Goal: Task Accomplishment & Management: Complete application form

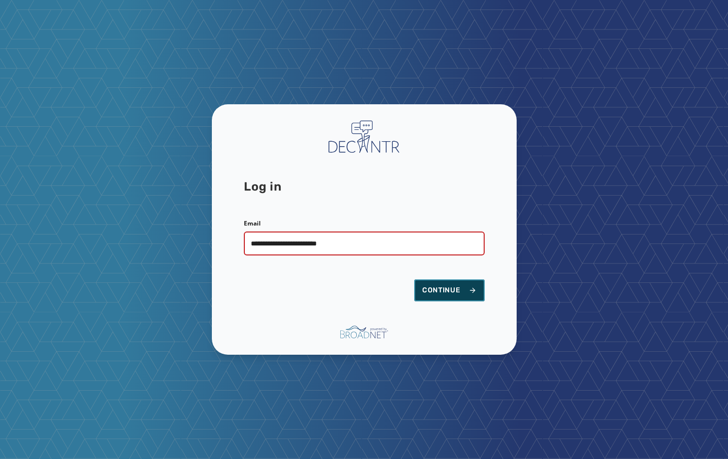
click at [468, 295] on span "Continue" at bounding box center [449, 291] width 54 height 10
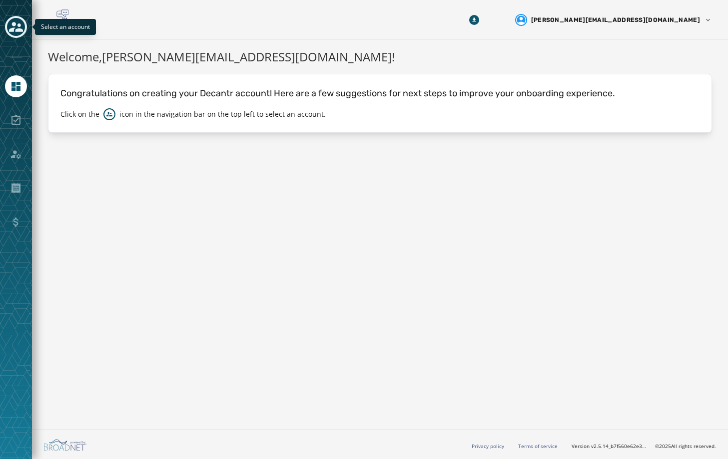
click at [22, 32] on icon "Toggle account select drawer" at bounding box center [16, 27] width 14 height 14
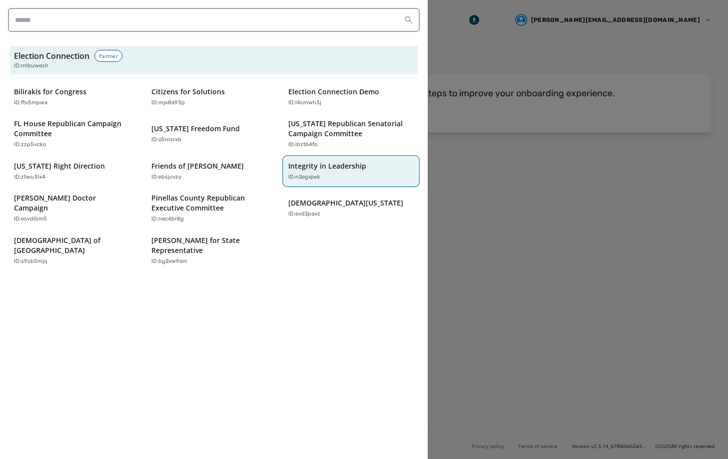
click at [302, 173] on p "ID: n2egajwk" at bounding box center [304, 177] width 32 height 8
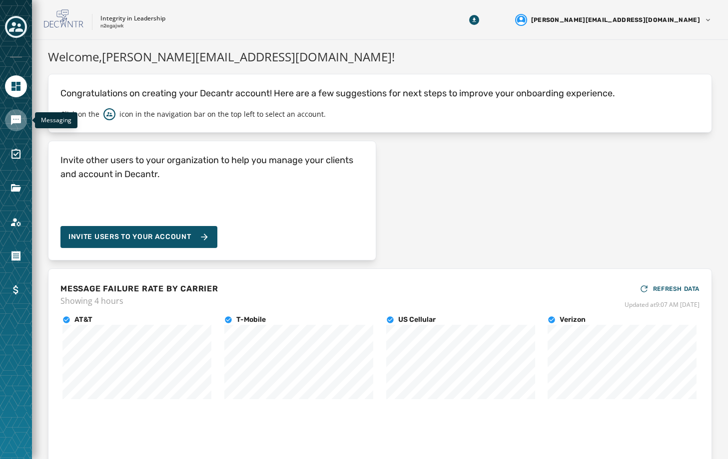
click at [8, 127] on link "Navigate to Messaging" at bounding box center [16, 120] width 22 height 22
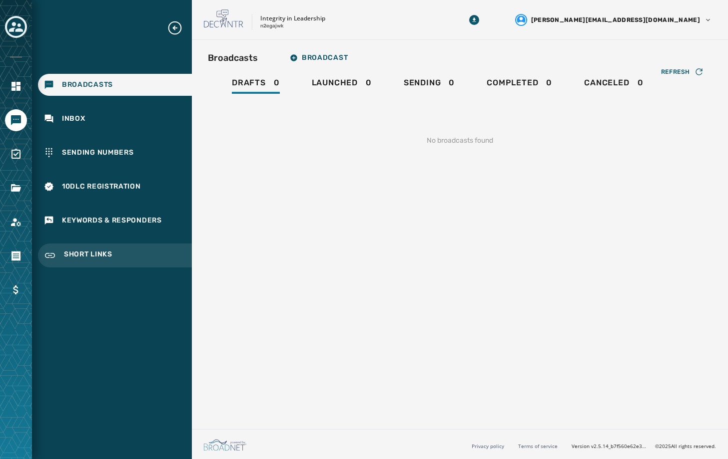
click at [70, 251] on span "Short Links" at bounding box center [88, 256] width 48 height 12
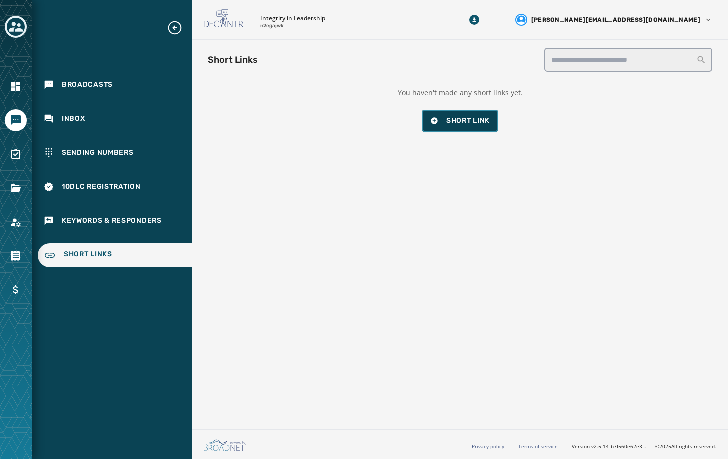
click at [468, 115] on button "Short Link" at bounding box center [459, 121] width 75 height 22
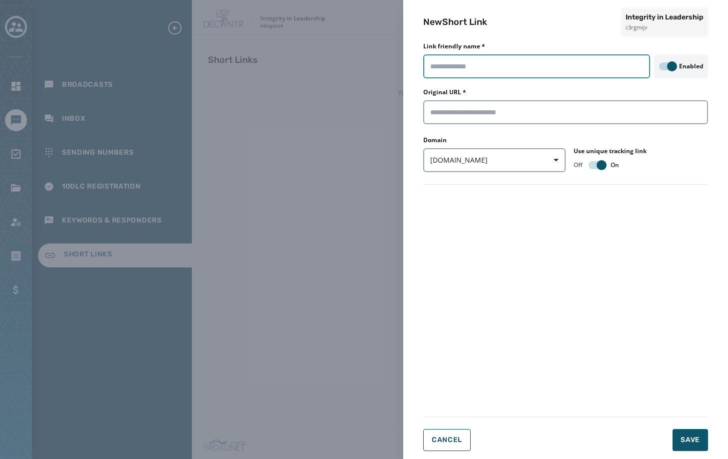
click at [461, 68] on input "Link friendly name *" at bounding box center [536, 66] width 227 height 24
type input "**********"
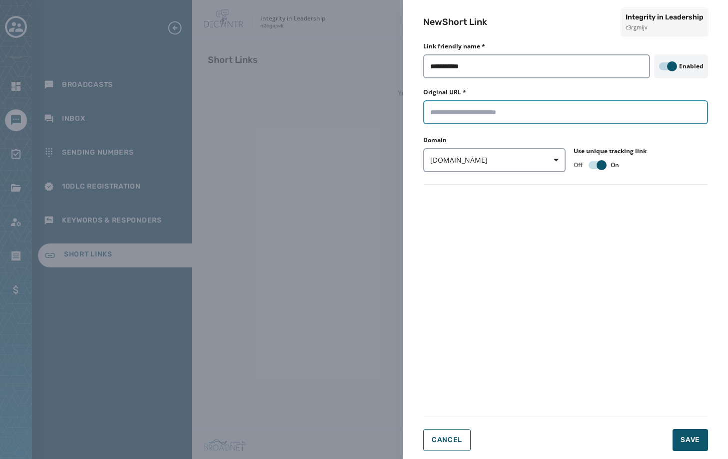
click at [467, 116] on input "Original URL *" at bounding box center [565, 112] width 285 height 24
paste input "**********"
type input "**********"
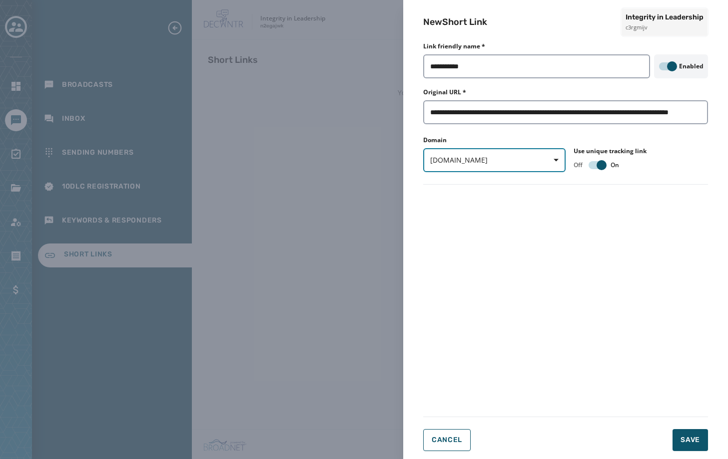
scroll to position [0, 0]
click at [549, 159] on span "button" at bounding box center [552, 160] width 24 height 20
click at [530, 226] on form "**********" at bounding box center [565, 250] width 285 height 404
click at [691, 439] on span "Save" at bounding box center [689, 440] width 19 height 10
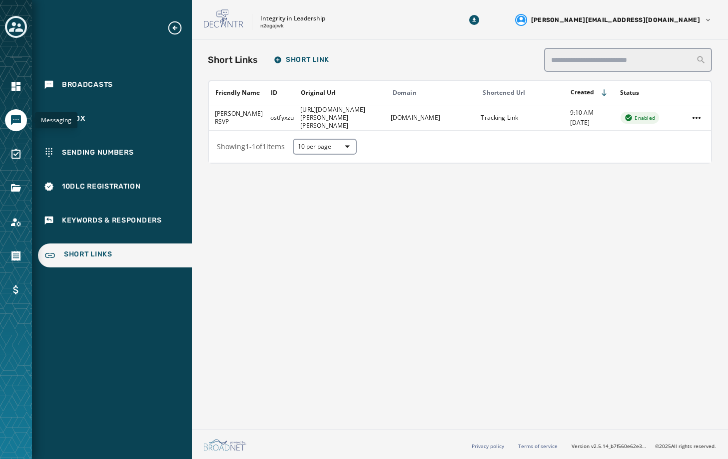
click at [17, 121] on icon "Navigate to Messaging" at bounding box center [16, 120] width 10 height 10
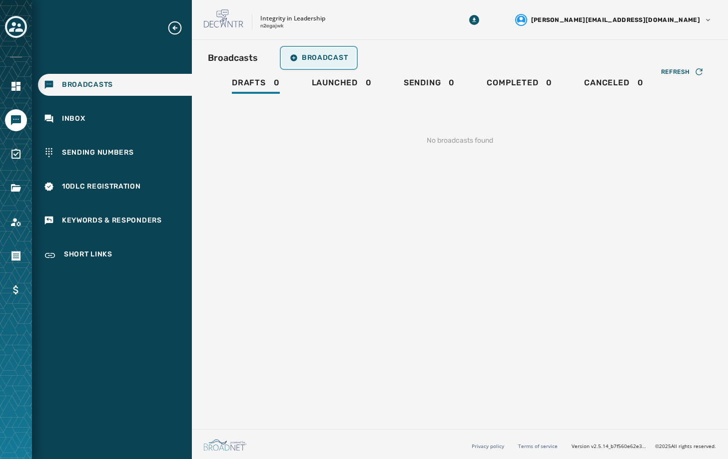
click at [297, 56] on span "Broadcast" at bounding box center [319, 58] width 58 height 8
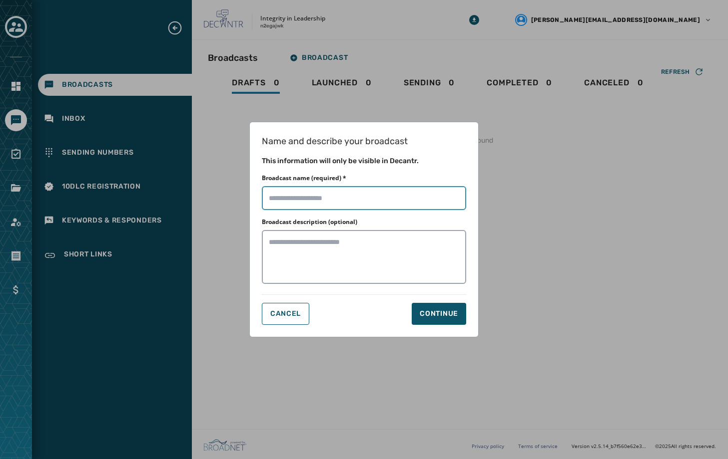
click at [342, 196] on input "Broadcast name (required) *" at bounding box center [364, 198] width 204 height 24
type input "**********"
click at [444, 318] on div "Continue" at bounding box center [438, 314] width 38 height 10
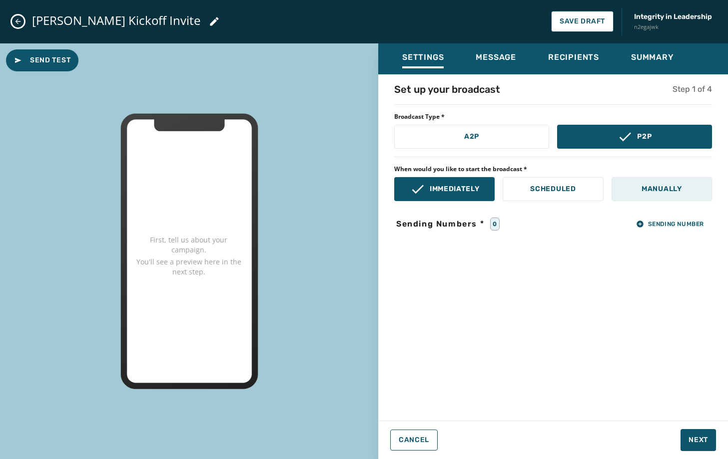
click at [649, 184] on p "Manually" at bounding box center [661, 189] width 40 height 10
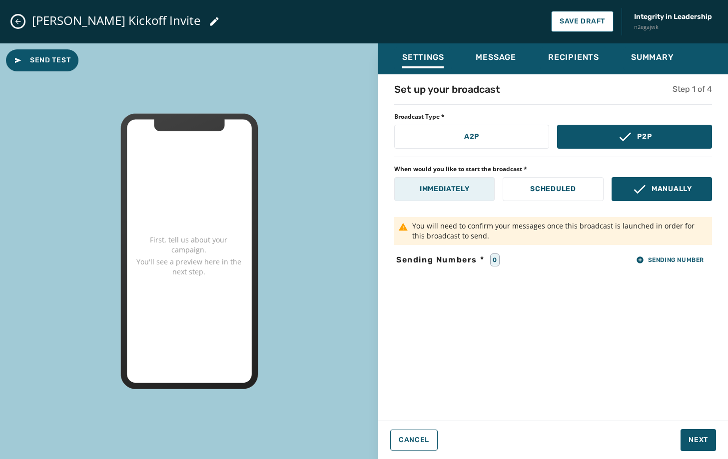
click at [432, 199] on button "Immediately" at bounding box center [444, 189] width 100 height 24
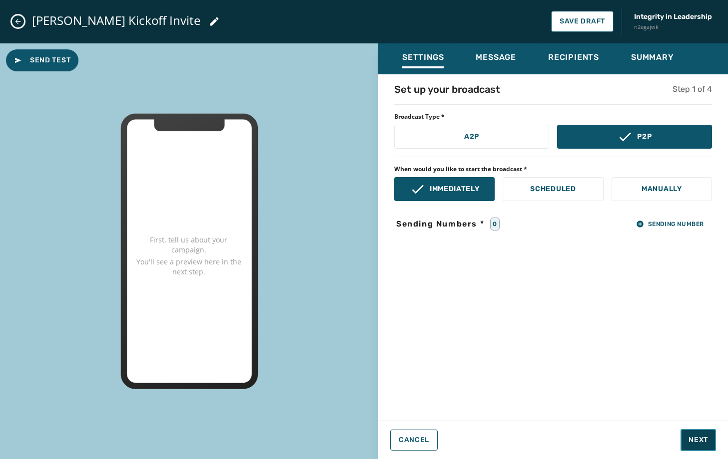
click at [700, 441] on span "Next" at bounding box center [697, 440] width 19 height 10
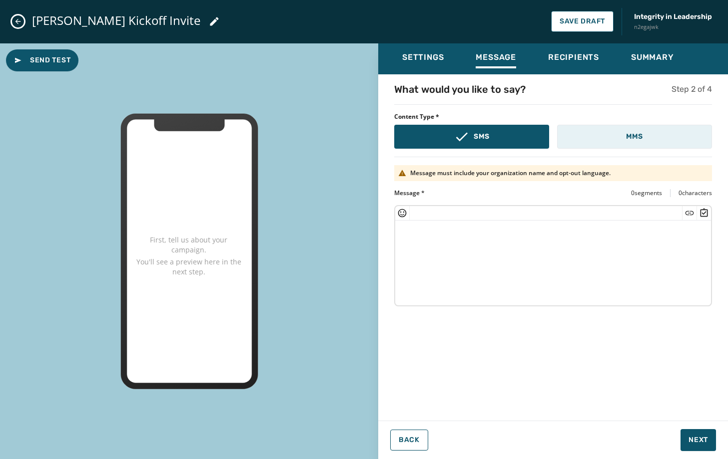
click at [624, 139] on button "MMS" at bounding box center [634, 137] width 155 height 24
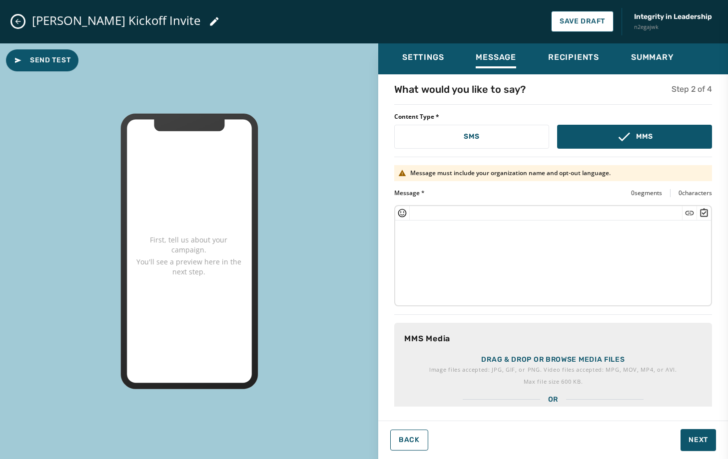
click at [560, 265] on textarea at bounding box center [553, 262] width 316 height 82
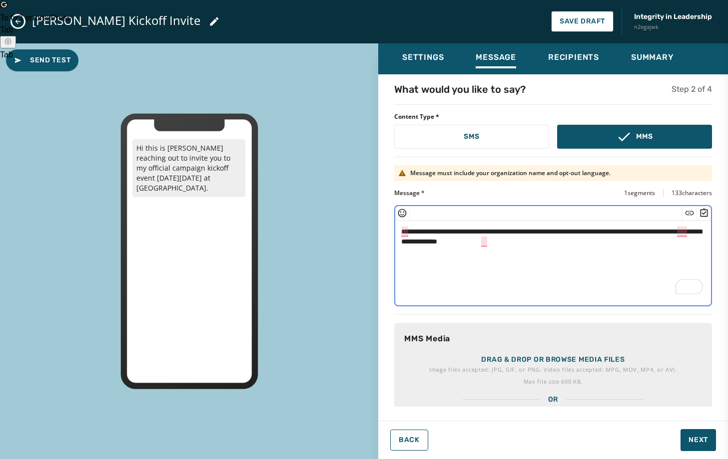
click at [409, 231] on textarea "**********" at bounding box center [553, 262] width 316 height 82
click at [683, 232] on textarea "**********" at bounding box center [553, 262] width 316 height 82
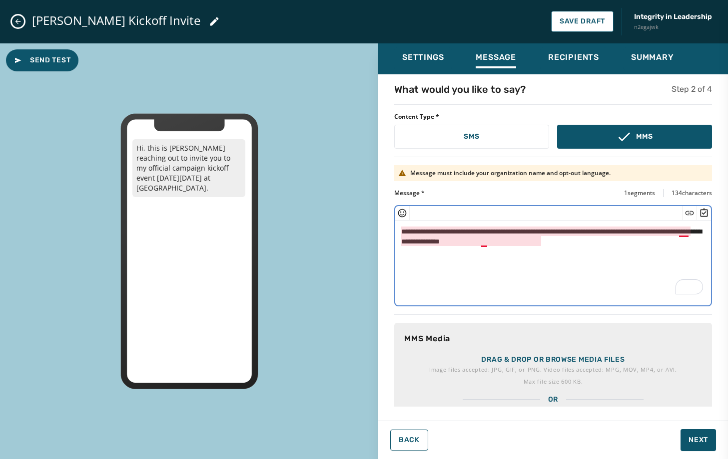
click at [682, 232] on textarea "**********" at bounding box center [553, 262] width 316 height 82
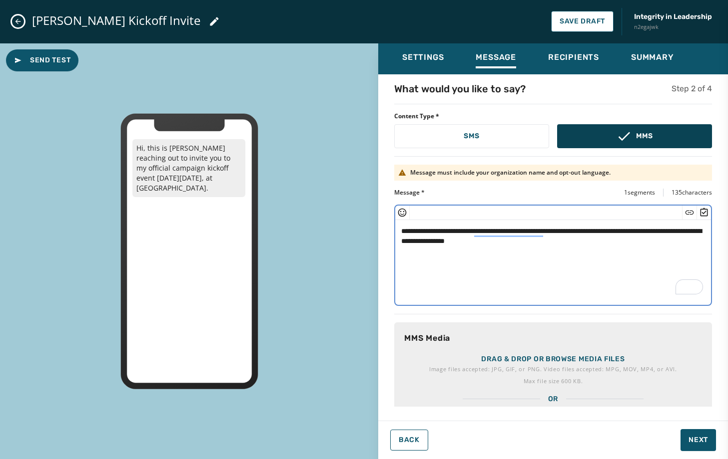
scroll to position [0, 0]
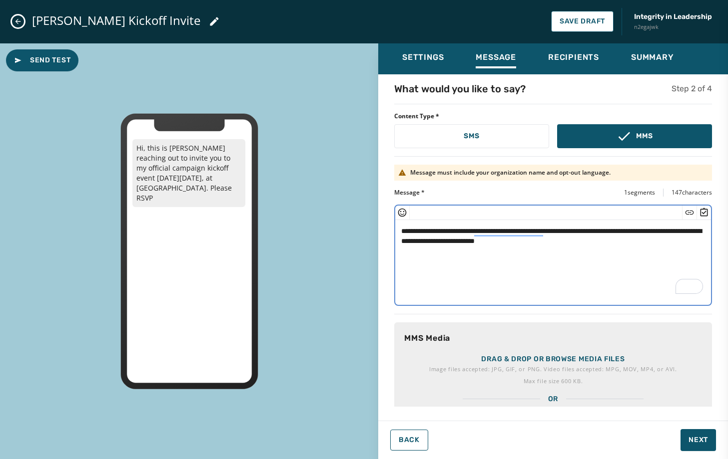
click at [567, 240] on textarea "**********" at bounding box center [553, 261] width 316 height 82
click at [660, 240] on textarea "**********" at bounding box center [553, 261] width 316 height 82
click at [690, 213] on icon "Insert Short Link" at bounding box center [689, 213] width 10 height 10
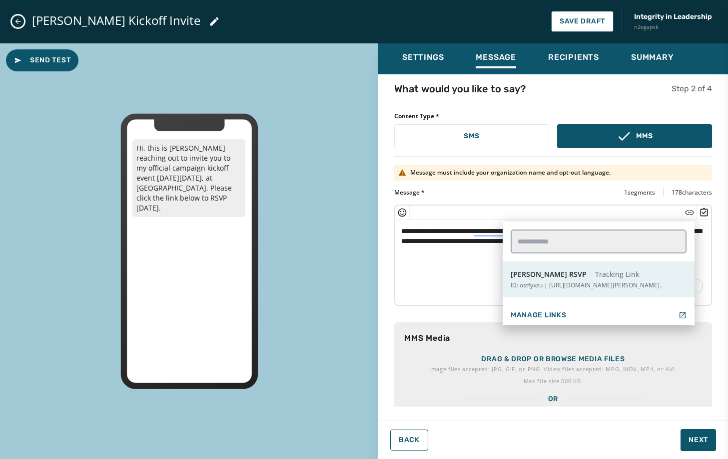
click at [595, 278] on span "Tracking Link" at bounding box center [617, 275] width 44 height 10
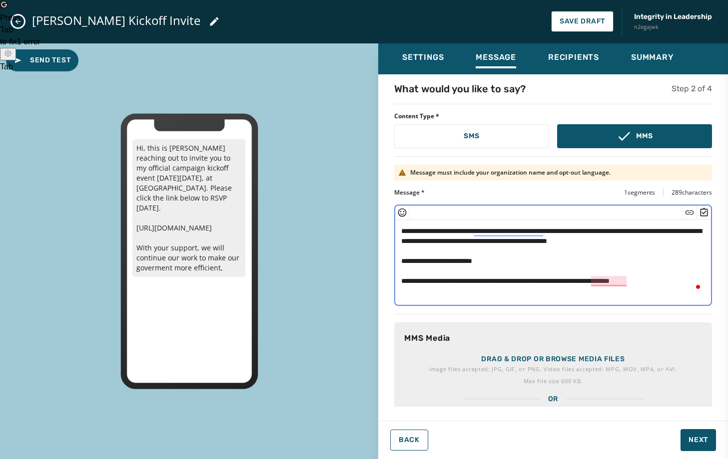
click at [435, 285] on textarea "**********" at bounding box center [553, 261] width 316 height 82
click at [681, 282] on textarea "**********" at bounding box center [553, 261] width 316 height 82
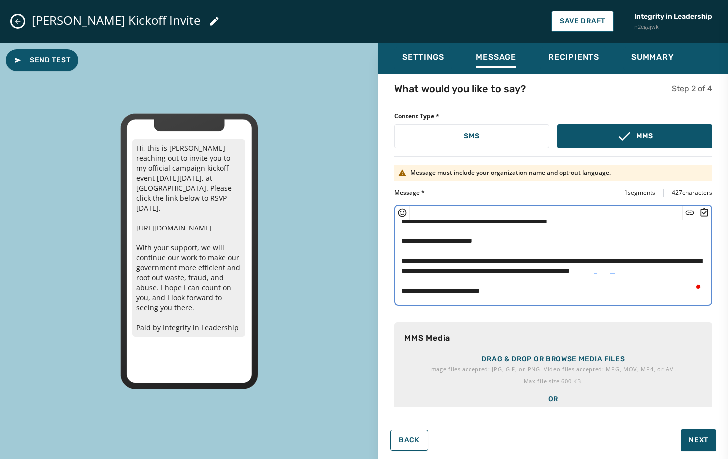
scroll to position [30, 0]
drag, startPoint x: 415, startPoint y: 289, endPoint x: 385, endPoint y: 289, distance: 30.0
click at [385, 289] on div "**********" at bounding box center [553, 244] width 350 height 325
click at [544, 290] on textarea "**********" at bounding box center [553, 261] width 316 height 82
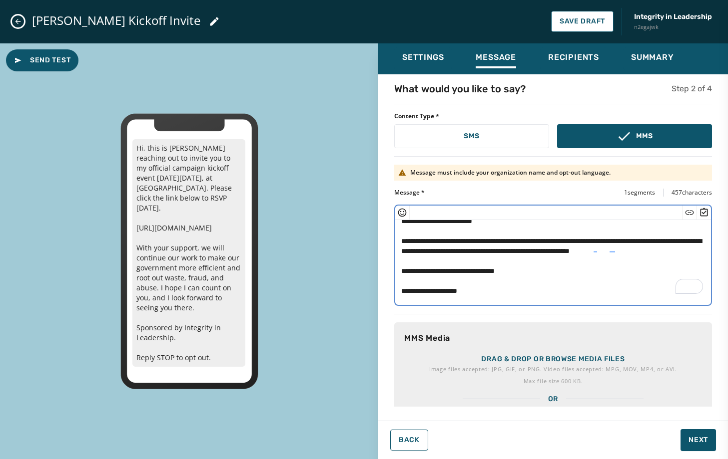
type textarea "**********"
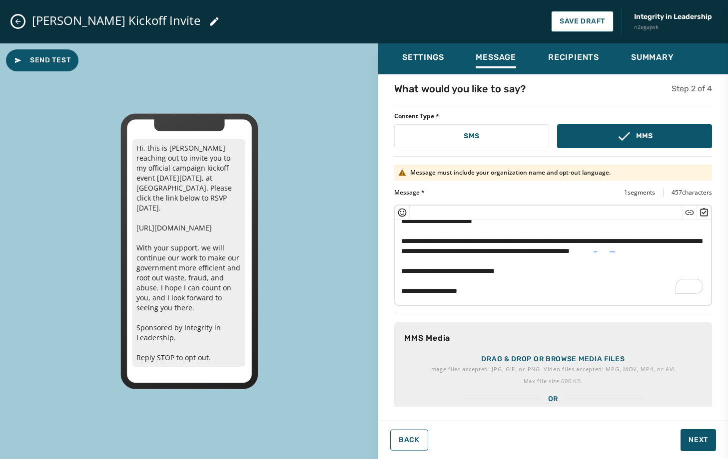
click at [513, 360] on p "Drag & drop or browse media files" at bounding box center [552, 360] width 143 height 10
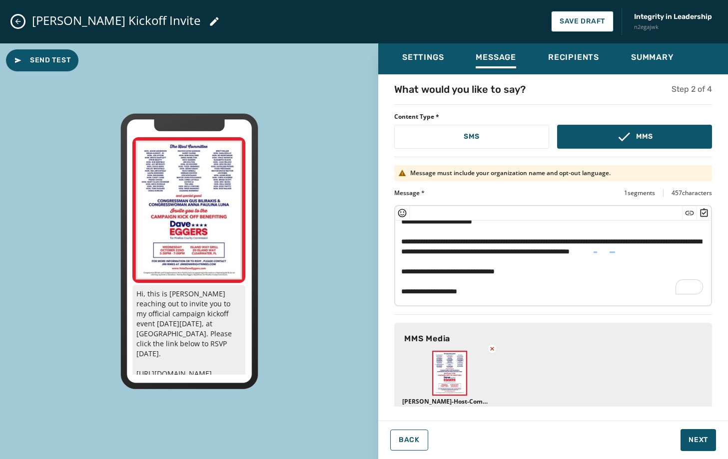
scroll to position [27, 0]
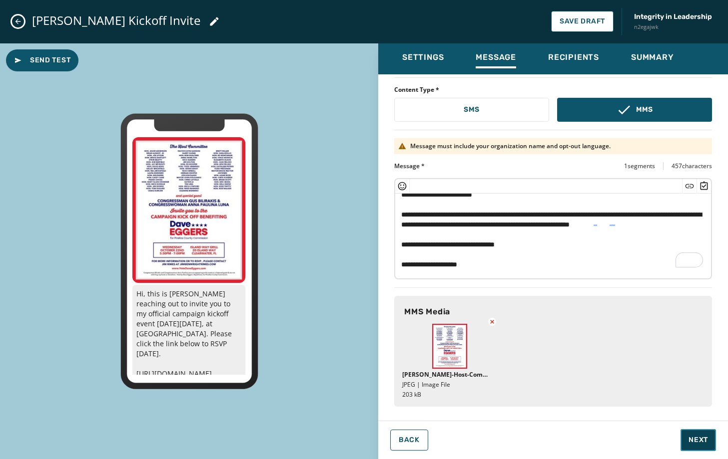
click at [688, 439] on span "Next" at bounding box center [697, 440] width 19 height 10
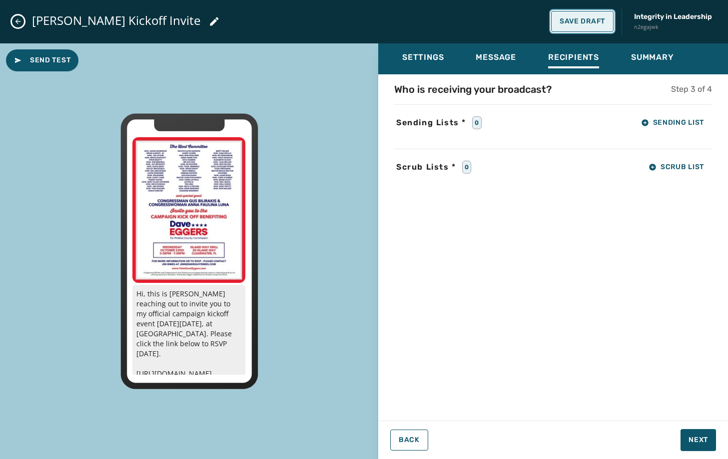
click at [583, 19] on span "Save Draft" at bounding box center [581, 21] width 45 height 8
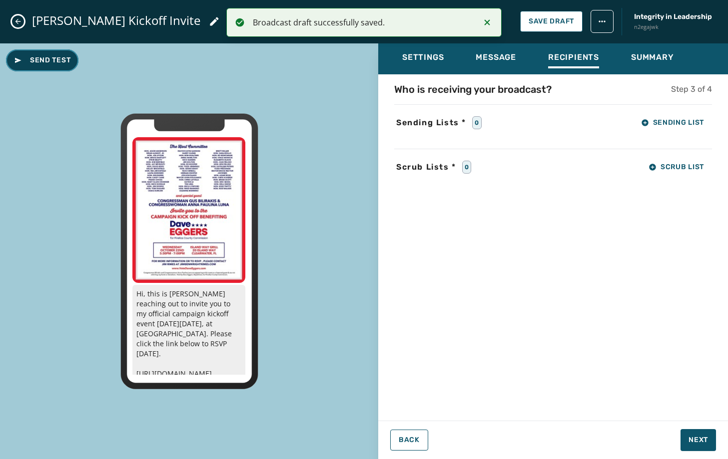
click at [51, 62] on span "Send Test" at bounding box center [42, 60] width 56 height 10
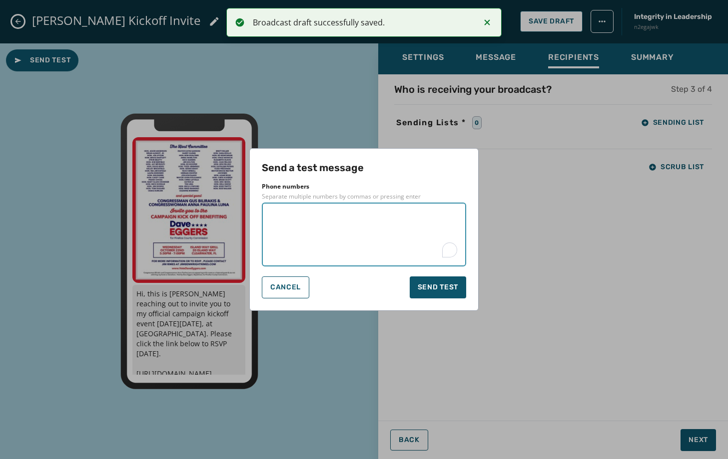
click at [321, 219] on textarea "To enrich screen reader interactions, please activate Accessibility in Grammarl…" at bounding box center [364, 235] width 190 height 50
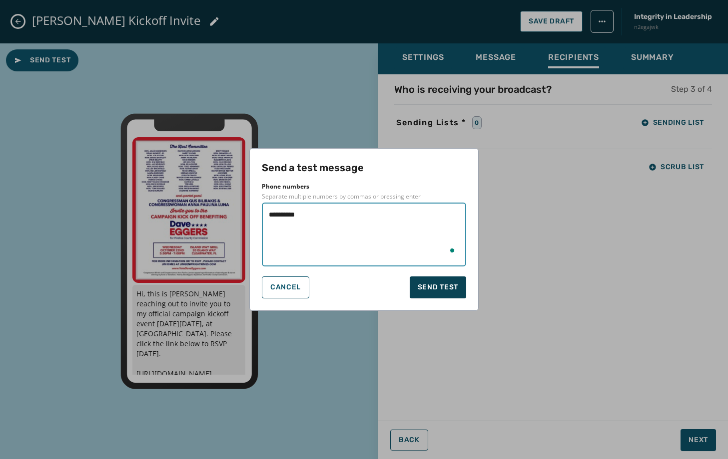
type textarea "**********"
click at [442, 289] on span "Send test" at bounding box center [437, 288] width 40 height 10
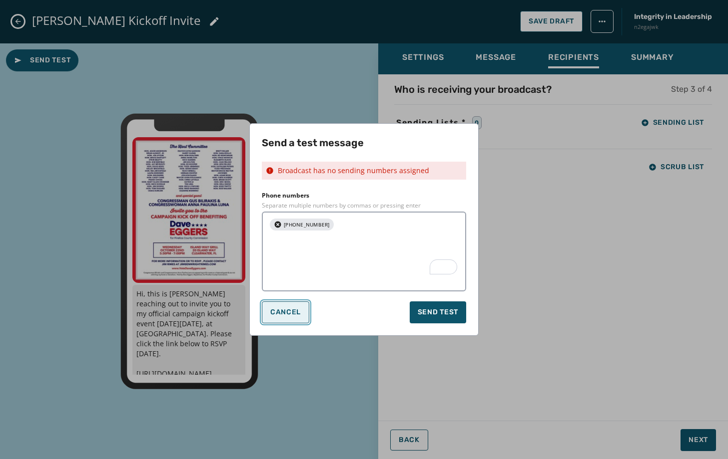
click at [274, 302] on button "Cancel" at bounding box center [285, 313] width 47 height 22
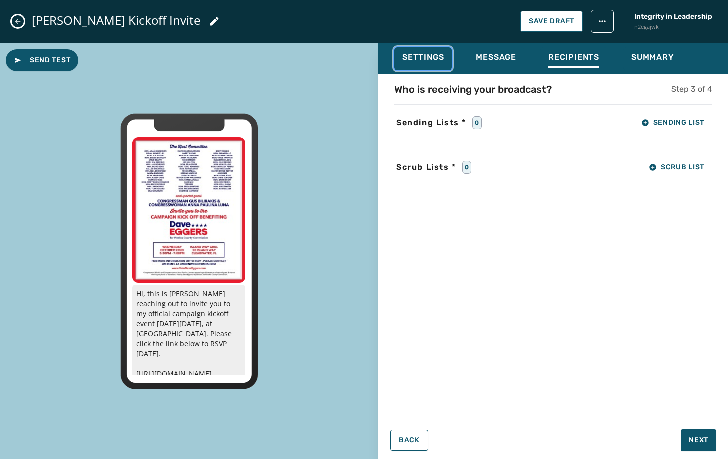
click at [428, 56] on span "Settings" at bounding box center [422, 57] width 41 height 10
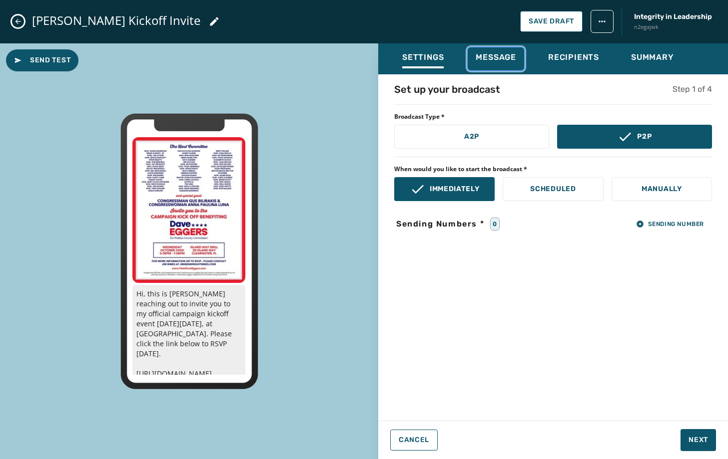
click at [485, 51] on button "Message" at bounding box center [495, 58] width 56 height 23
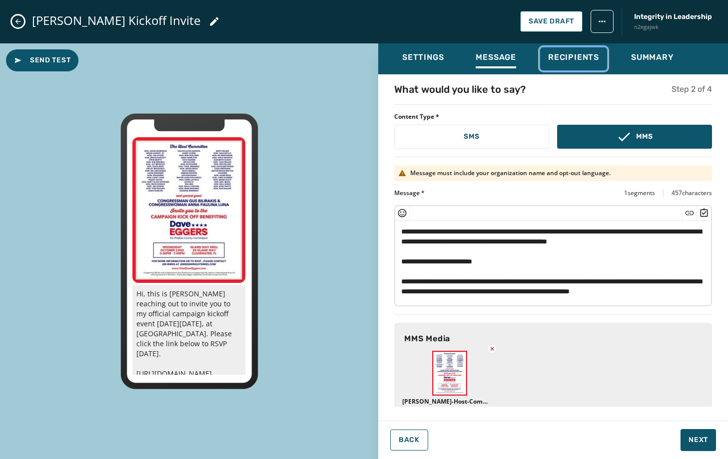
click at [559, 54] on span "Recipients" at bounding box center [573, 57] width 51 height 10
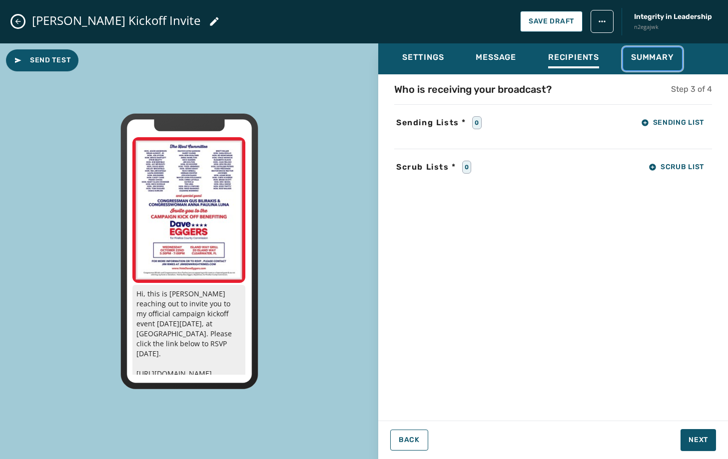
click at [657, 55] on span "Summary" at bounding box center [652, 57] width 43 height 10
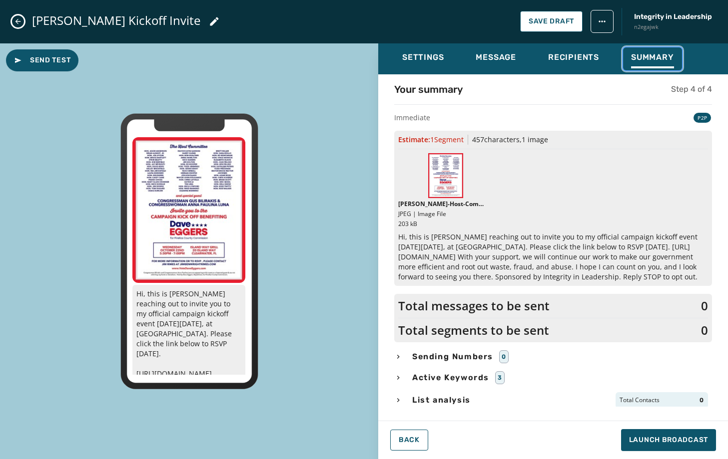
scroll to position [1, 0]
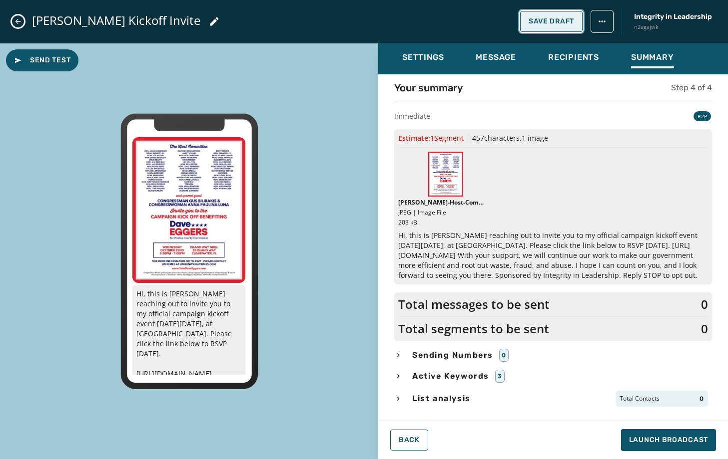
click at [540, 11] on button "Save Draft" at bounding box center [551, 21] width 62 height 21
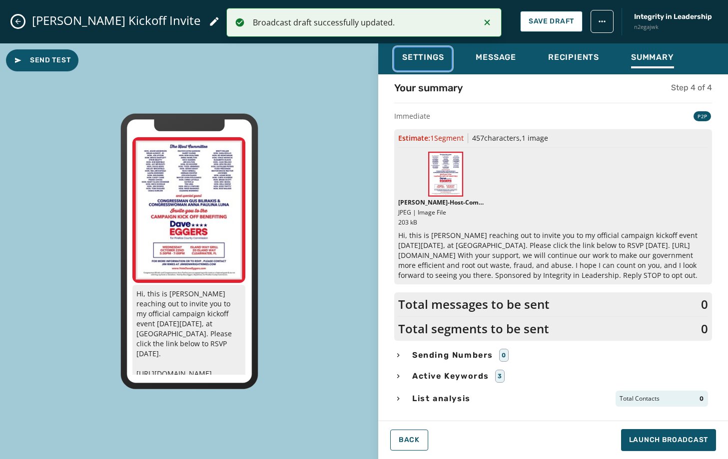
click at [423, 58] on span "Settings" at bounding box center [422, 57] width 41 height 10
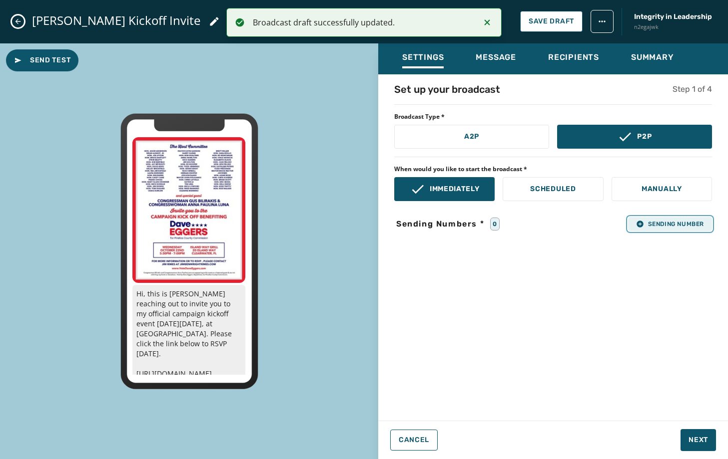
click at [679, 222] on span "Sending Number" at bounding box center [670, 224] width 68 height 8
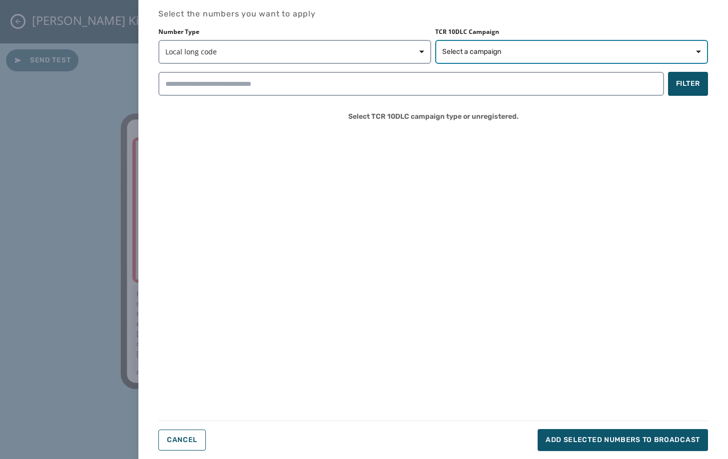
click at [479, 44] on button "Select a campaign" at bounding box center [571, 52] width 273 height 24
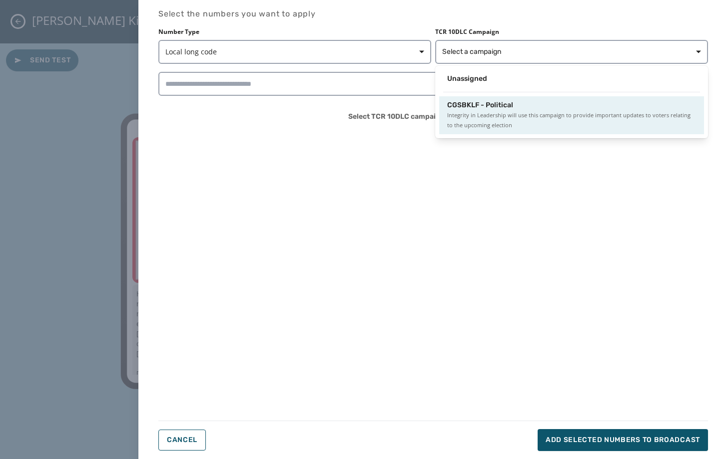
click at [475, 105] on span "CGSBKLF - Political" at bounding box center [480, 105] width 66 height 10
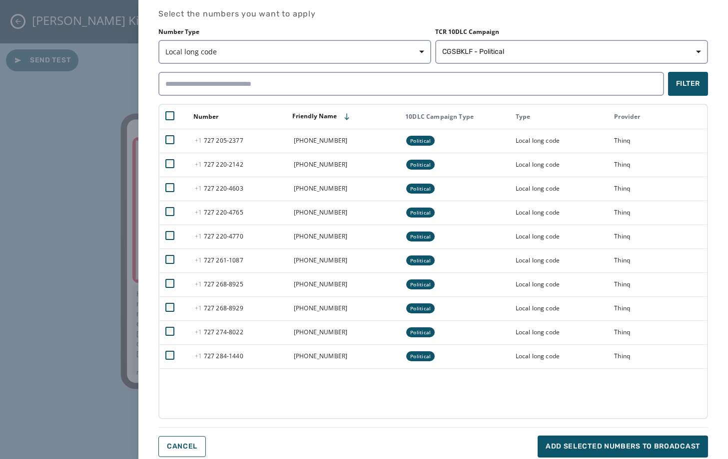
click at [171, 118] on icon "button" at bounding box center [169, 115] width 9 height 9
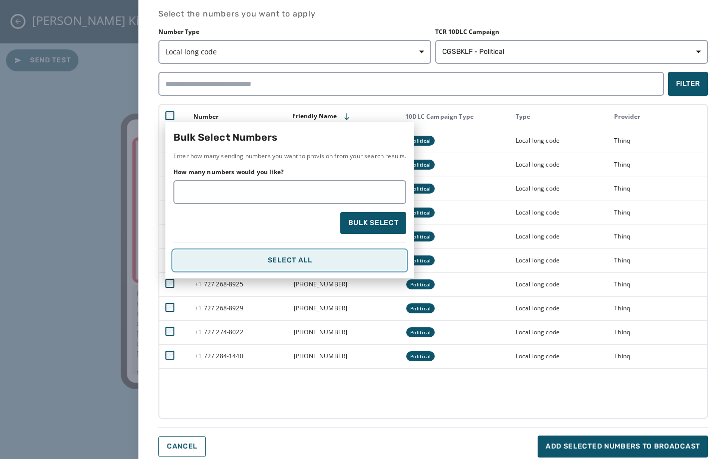
click at [285, 265] on button "Select All" at bounding box center [289, 261] width 233 height 20
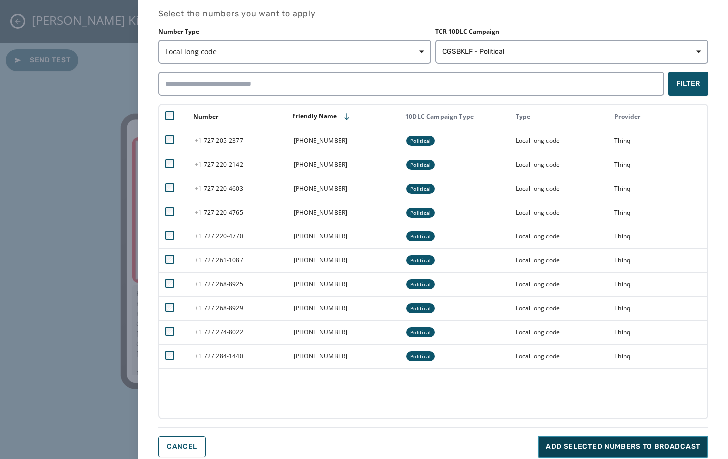
click at [582, 444] on span "Add selected numbers to broadcast" at bounding box center [622, 447] width 154 height 10
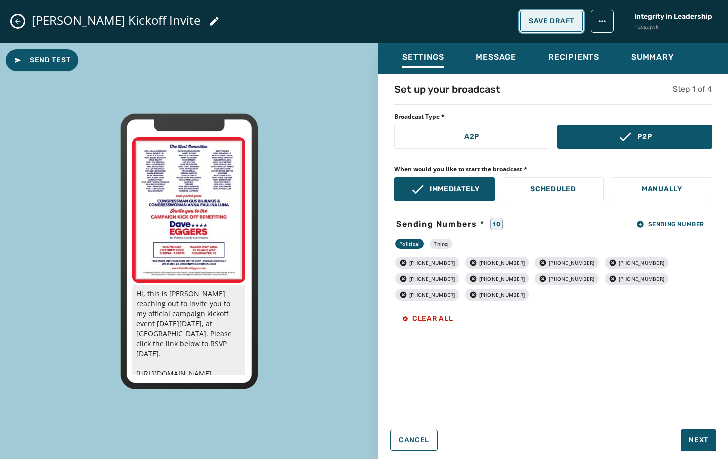
click at [532, 22] on span "Save Draft" at bounding box center [550, 21] width 45 height 8
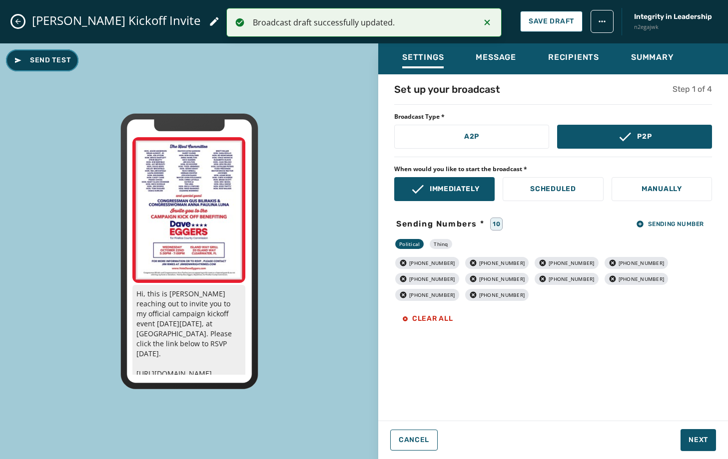
click at [54, 62] on span "Send Test" at bounding box center [42, 60] width 56 height 10
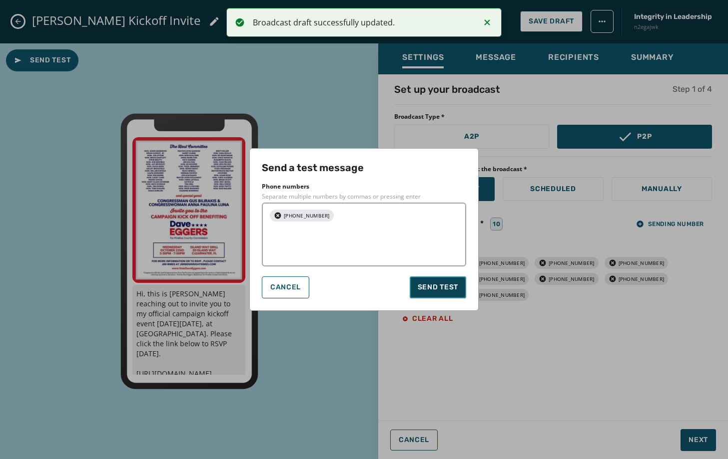
click at [423, 285] on span "Send test" at bounding box center [437, 288] width 40 height 10
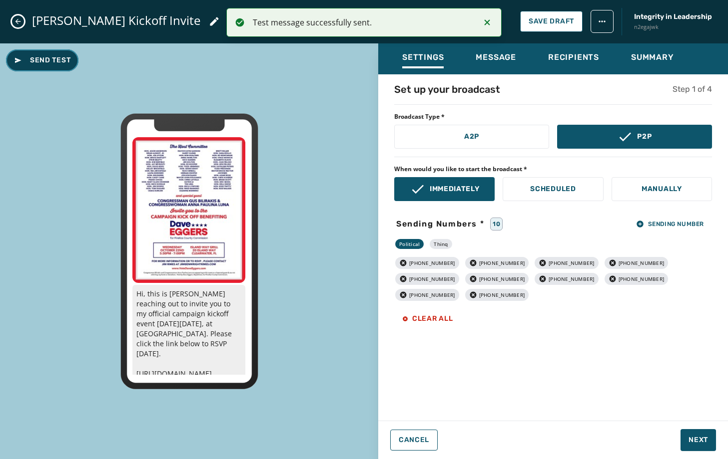
click at [16, 62] on icon at bounding box center [18, 59] width 6 height 5
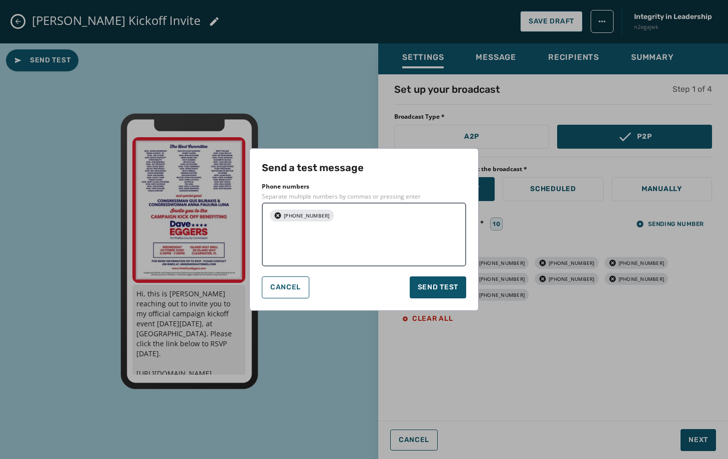
click at [278, 214] on icon "button" at bounding box center [278, 216] width 6 height 6
click at [289, 217] on textarea at bounding box center [364, 235] width 190 height 50
type textarea "**********"
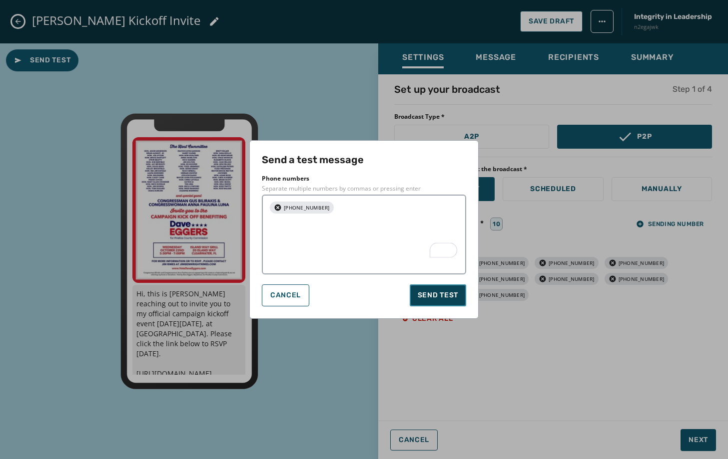
click at [434, 291] on span "Send test" at bounding box center [437, 296] width 40 height 10
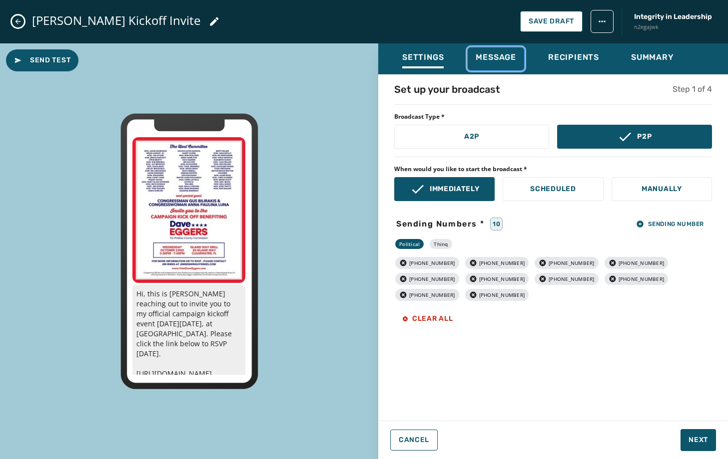
click at [502, 61] on span "Message" at bounding box center [495, 57] width 40 height 10
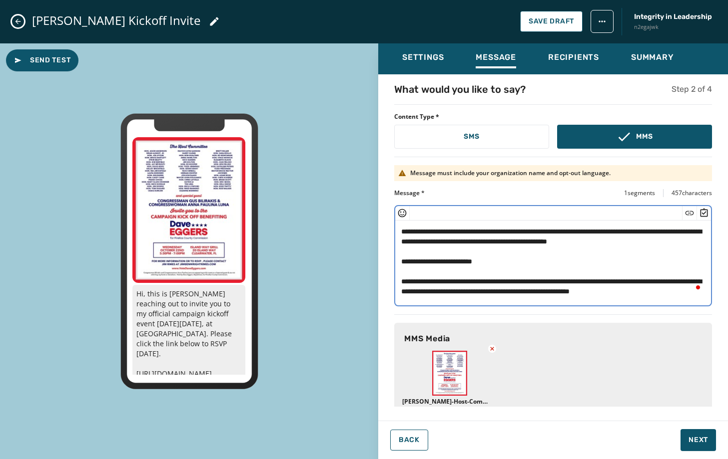
drag, startPoint x: 681, startPoint y: 241, endPoint x: 679, endPoint y: 233, distance: 8.1
click at [679, 233] on textarea "**********" at bounding box center [553, 262] width 316 height 82
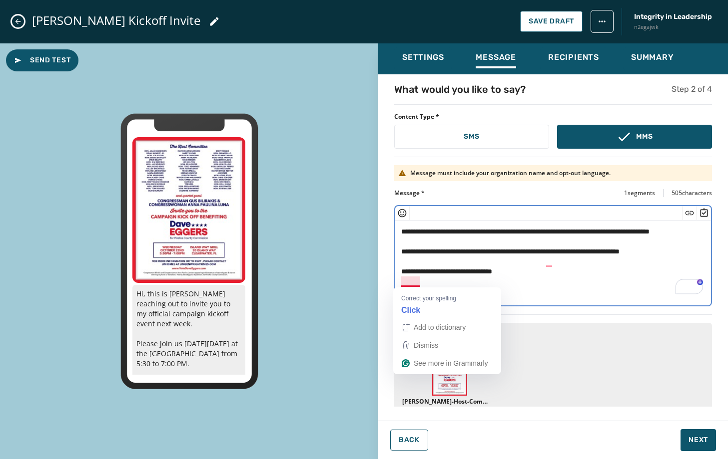
click at [411, 283] on textarea "**********" at bounding box center [553, 262] width 316 height 82
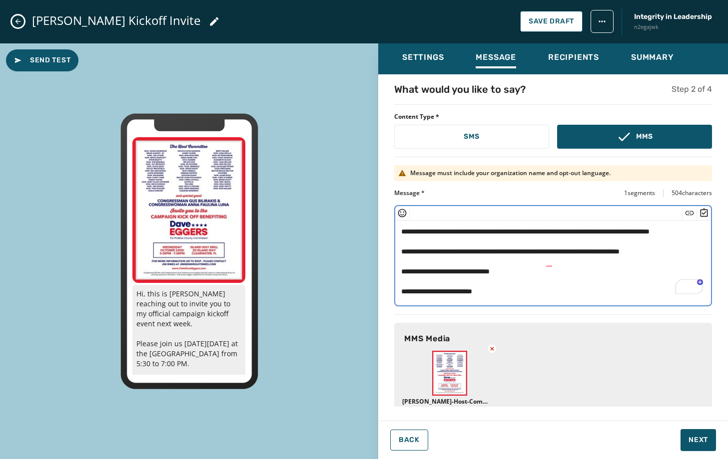
click at [400, 281] on textarea "**********" at bounding box center [553, 262] width 316 height 82
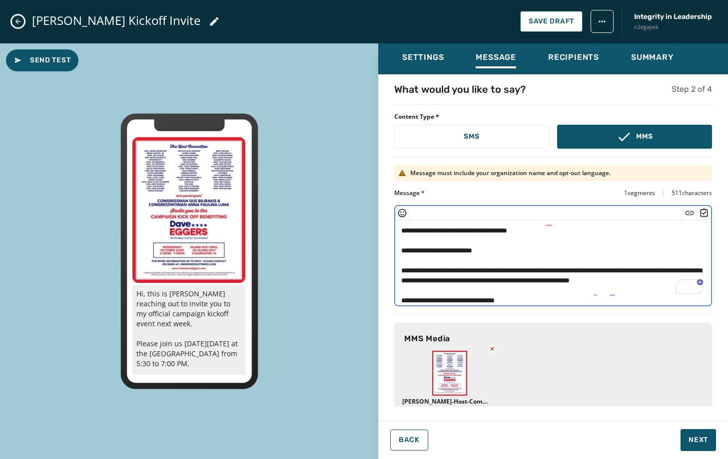
scroll to position [50, 0]
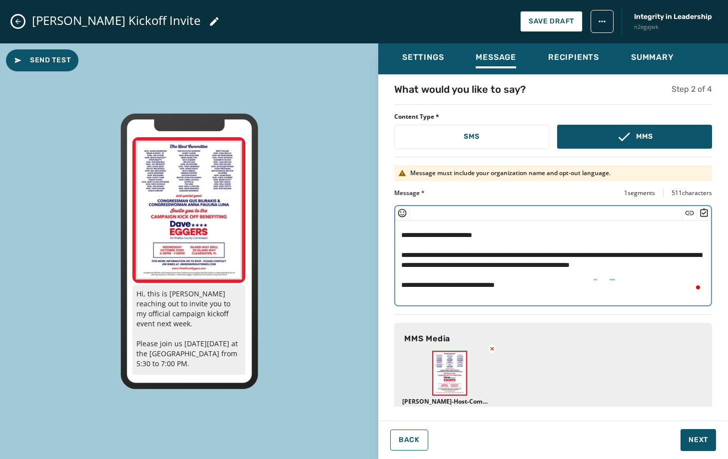
drag, startPoint x: 401, startPoint y: 275, endPoint x: 421, endPoint y: 283, distance: 22.0
click at [421, 283] on textarea "**********" at bounding box center [553, 262] width 316 height 82
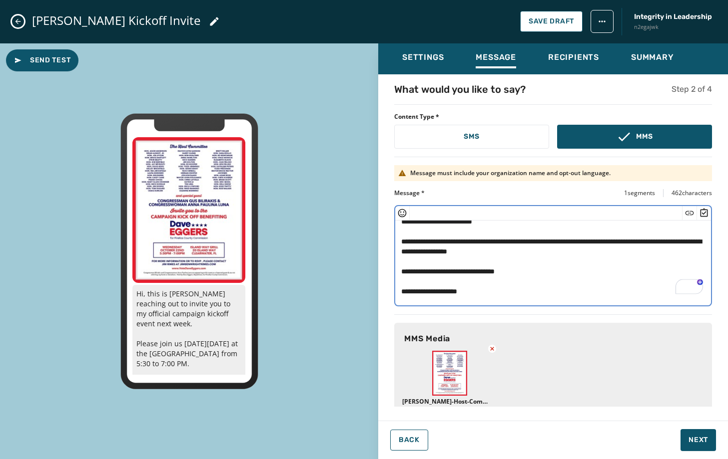
drag, startPoint x: 524, startPoint y: 273, endPoint x: 397, endPoint y: 271, distance: 127.4
click at [397, 271] on textarea "**********" at bounding box center [553, 262] width 316 height 82
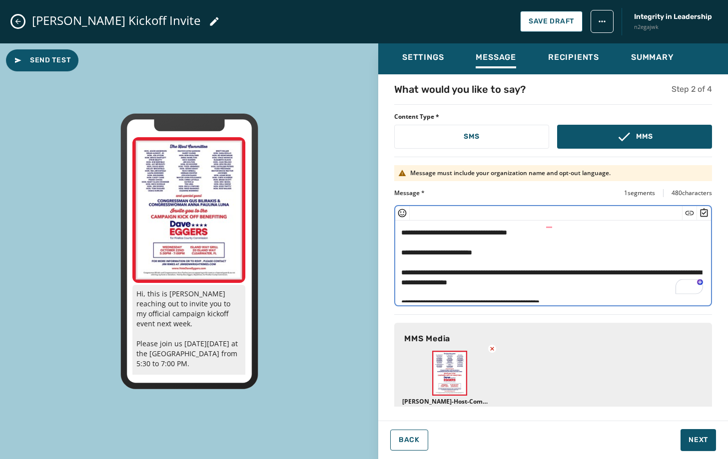
scroll to position [23, 0]
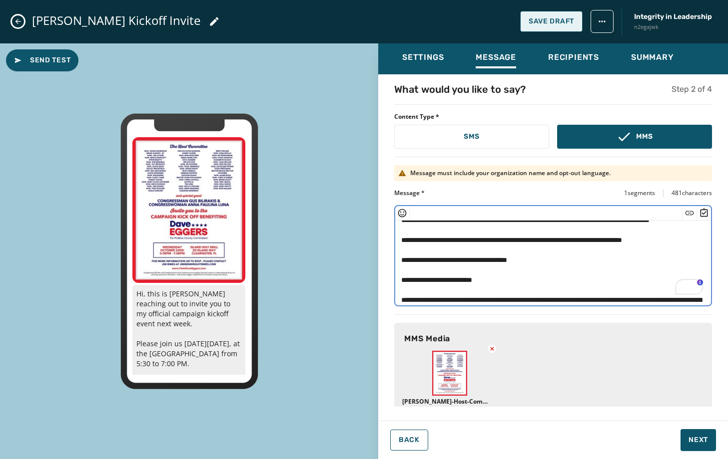
type textarea "**********"
click at [539, 20] on span "Save Draft" at bounding box center [550, 21] width 45 height 8
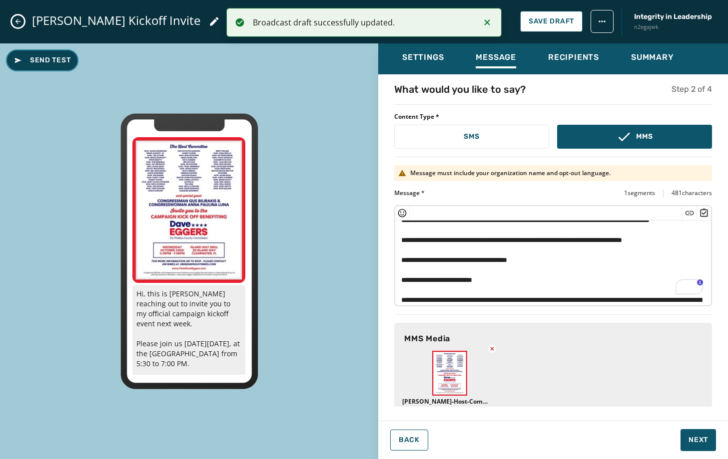
click at [60, 66] on button "Send Test" at bounding box center [42, 60] width 72 height 22
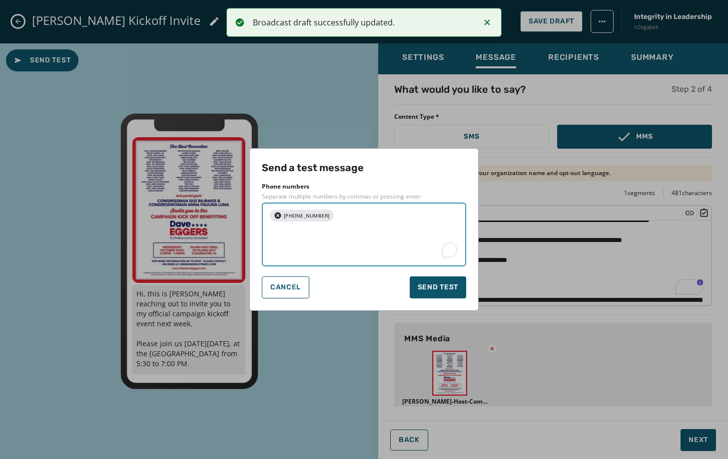
click at [339, 240] on textarea "To enrich screen reader interactions, please activate Accessibility in Grammarl…" at bounding box center [399, 235] width 121 height 50
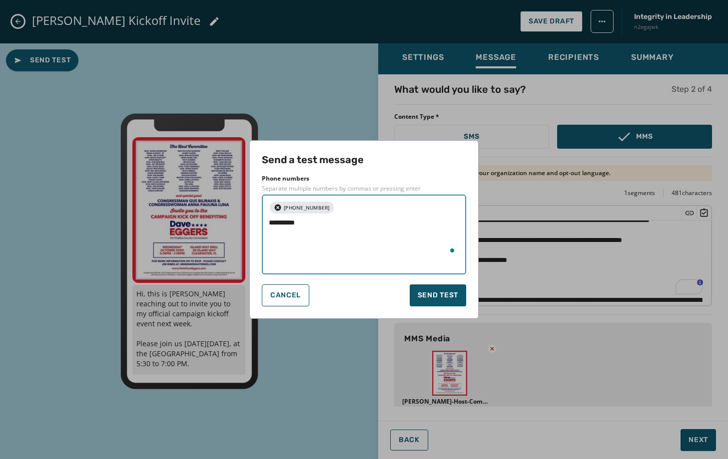
type textarea "**********"
click at [294, 257] on div "**********" at bounding box center [364, 235] width 204 height 80
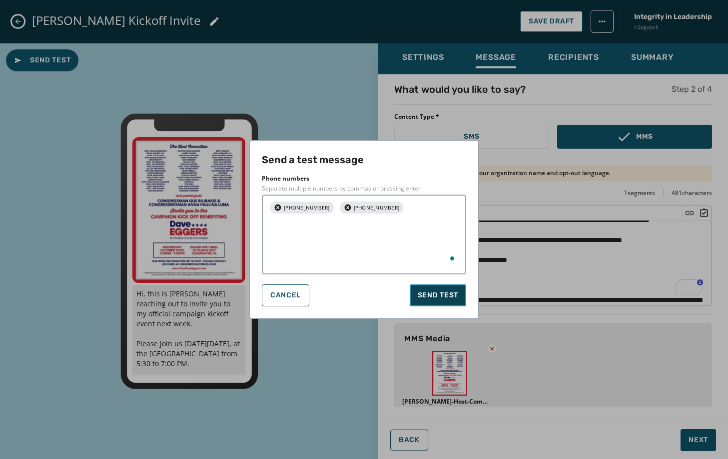
click at [442, 295] on span "Send test" at bounding box center [437, 296] width 40 height 10
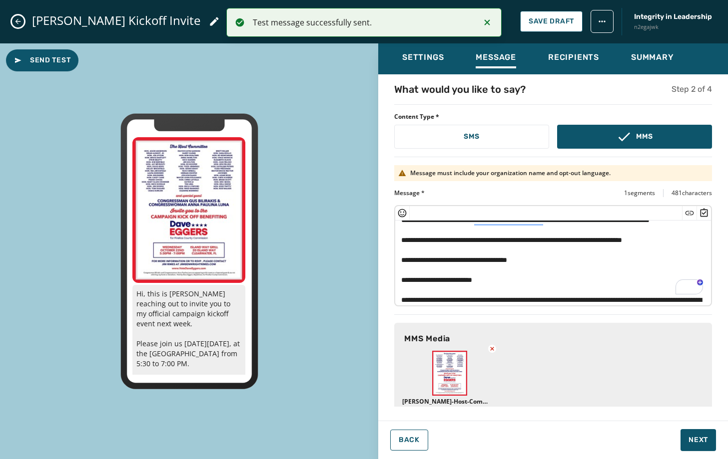
scroll to position [11, 0]
click at [44, 60] on span "Send Test" at bounding box center [42, 60] width 56 height 10
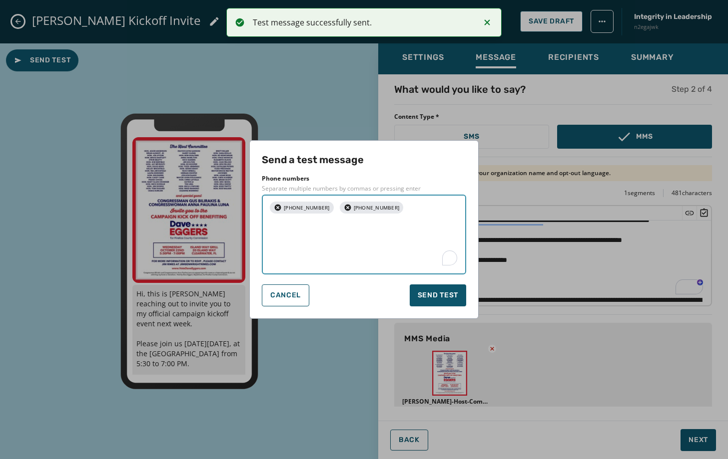
click at [316, 240] on textarea "To enrich screen reader interactions, please activate Accessibility in Grammarl…" at bounding box center [364, 243] width 190 height 50
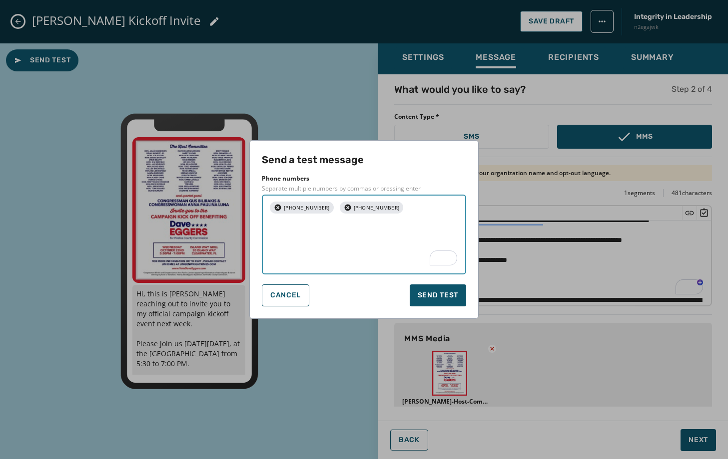
click at [344, 205] on icon "button" at bounding box center [347, 208] width 6 height 6
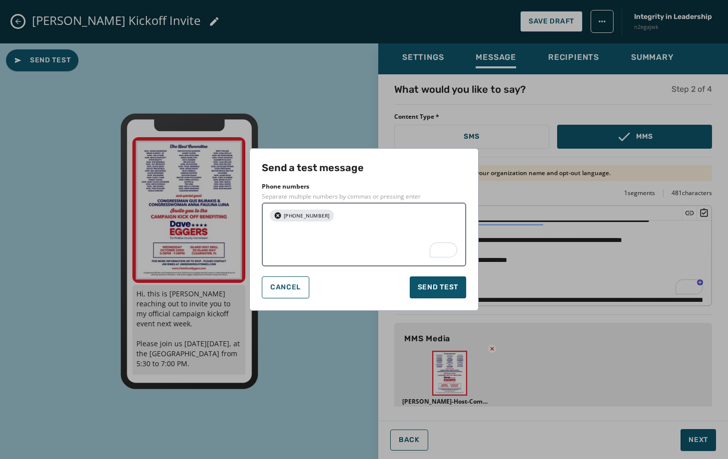
click at [277, 213] on icon "button" at bounding box center [278, 216] width 6 height 6
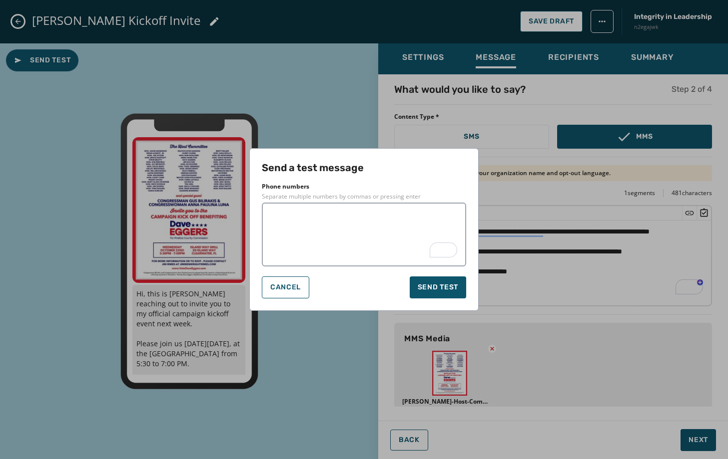
scroll to position [11, 0]
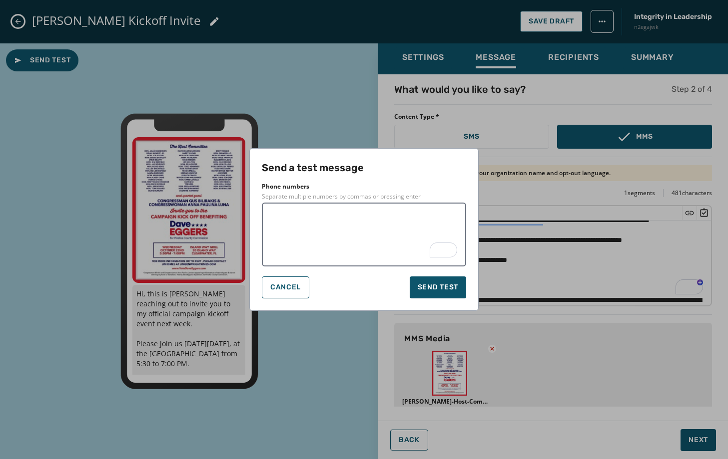
click at [346, 233] on textarea "To enrich screen reader interactions, please activate Accessibility in Grammarl…" at bounding box center [364, 235] width 190 height 50
type textarea "**********"
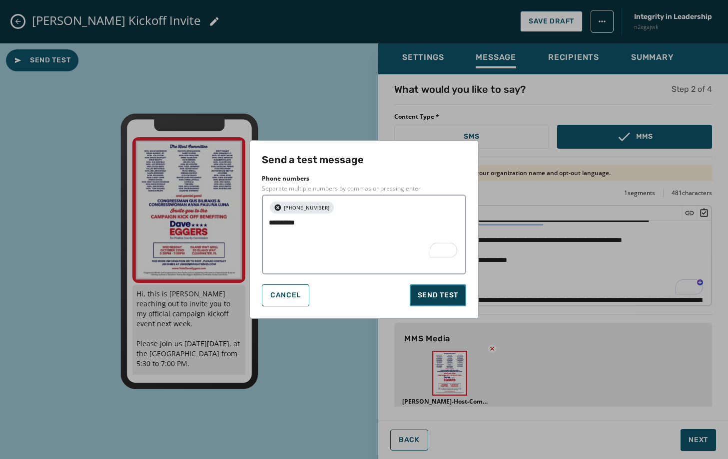
click at [444, 291] on span "Send test" at bounding box center [437, 296] width 40 height 10
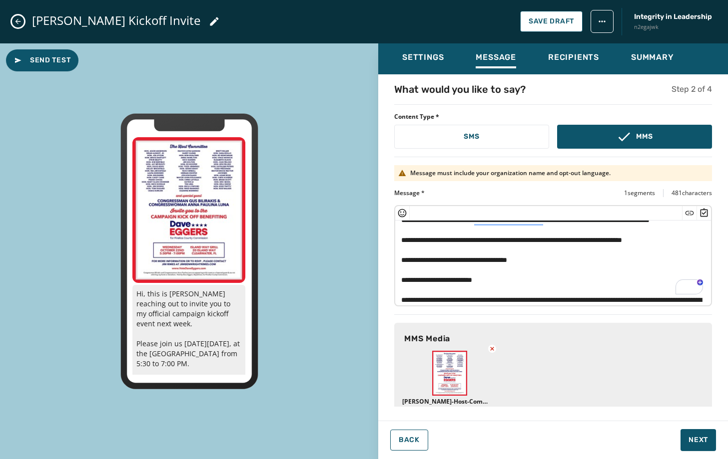
scroll to position [27, 0]
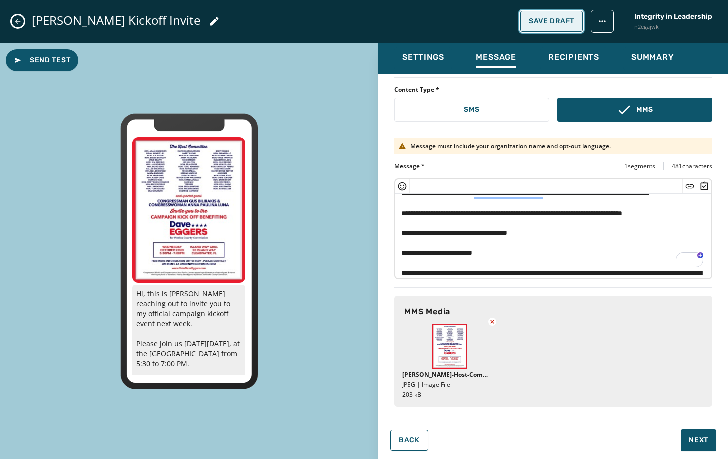
click at [548, 25] on button "Save Draft" at bounding box center [551, 21] width 62 height 21
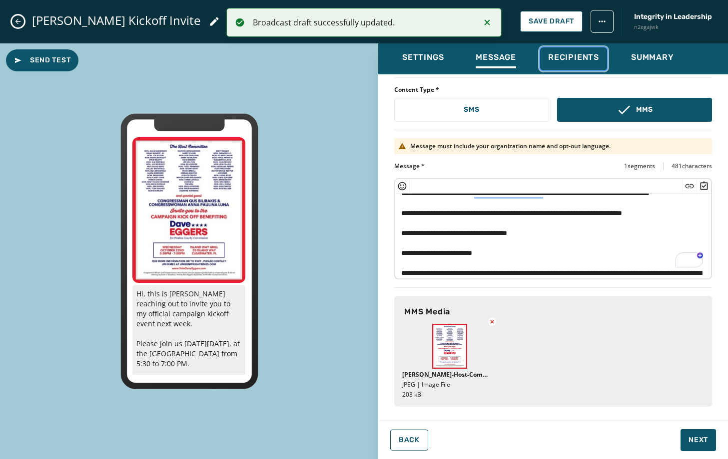
click at [566, 59] on span "Recipients" at bounding box center [573, 57] width 51 height 10
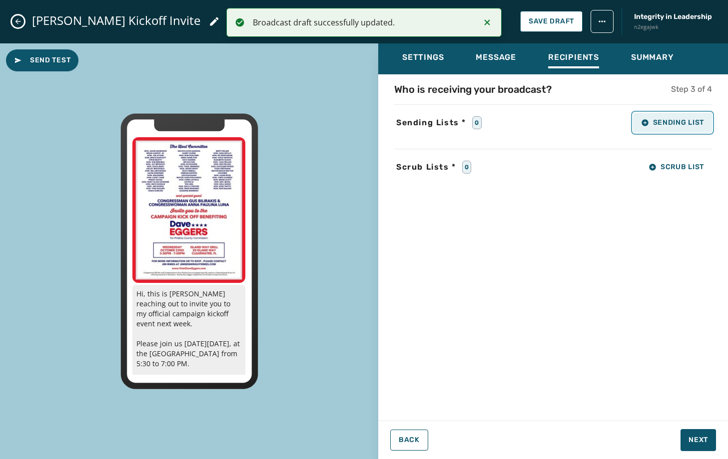
click at [677, 129] on button "Sending List" at bounding box center [672, 123] width 79 height 20
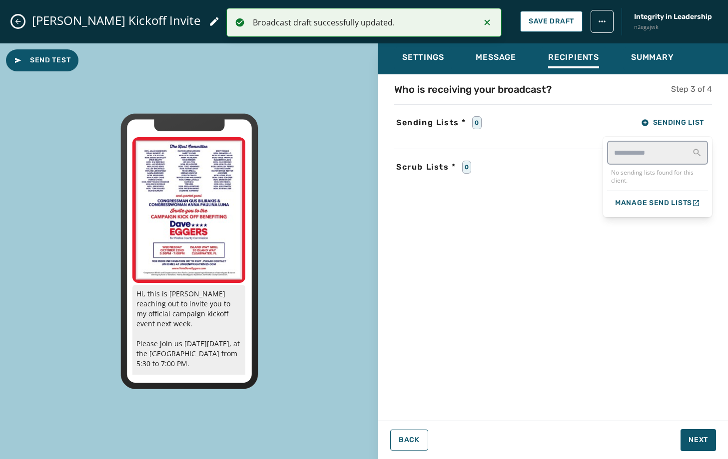
click at [580, 245] on div "Who is receiving your broadcast? Step 3 of 4 Sending Lists * 0 Sending List No …" at bounding box center [553, 244] width 350 height 325
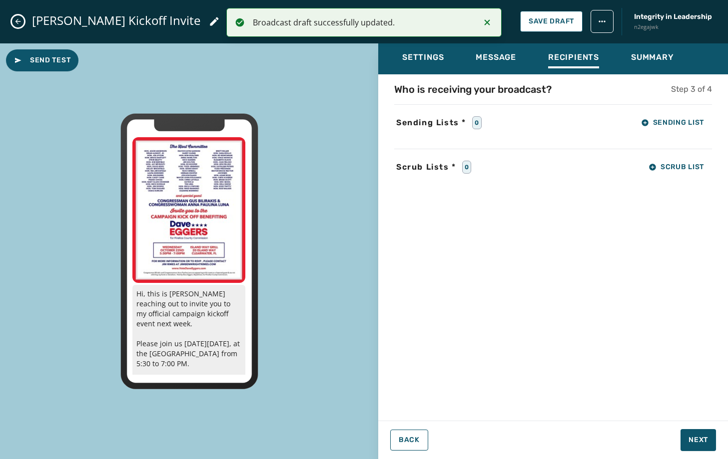
click at [16, 22] on icon "Close admin drawer" at bounding box center [17, 21] width 5 height 5
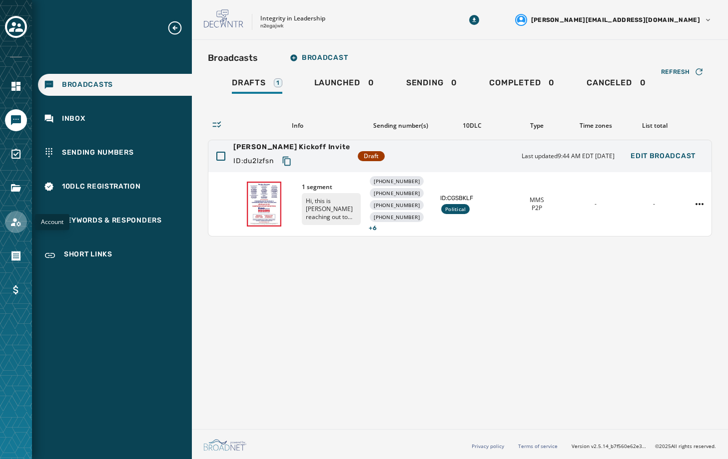
click at [13, 218] on icon "Navigate to Account" at bounding box center [16, 222] width 12 height 12
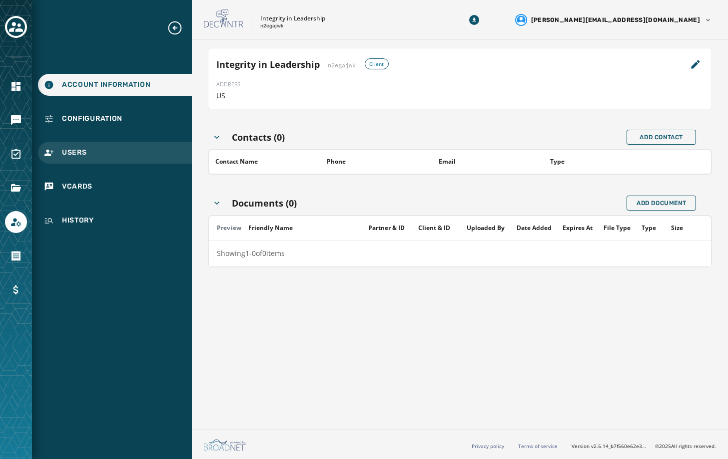
click at [59, 151] on div "Users" at bounding box center [115, 153] width 154 height 22
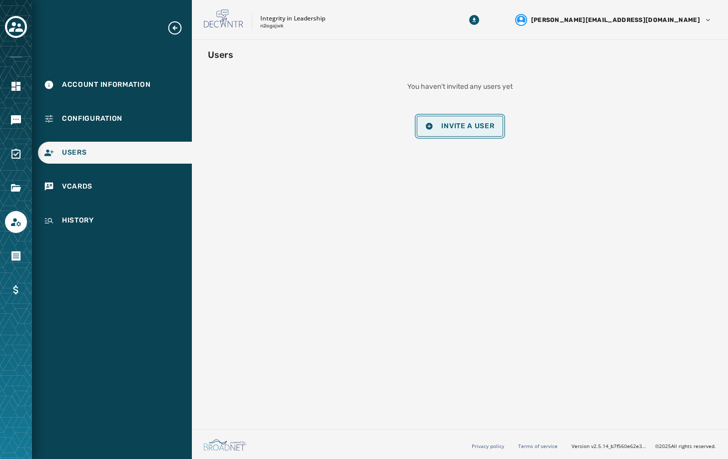
click at [452, 129] on span "Invite a User" at bounding box center [467, 126] width 53 height 8
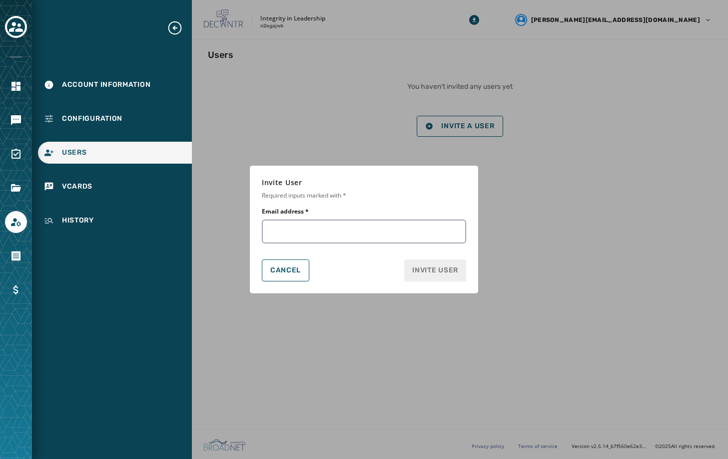
click at [371, 218] on div "Email address *" at bounding box center [364, 226] width 204 height 36
click at [366, 231] on input "Email address *" at bounding box center [364, 232] width 204 height 24
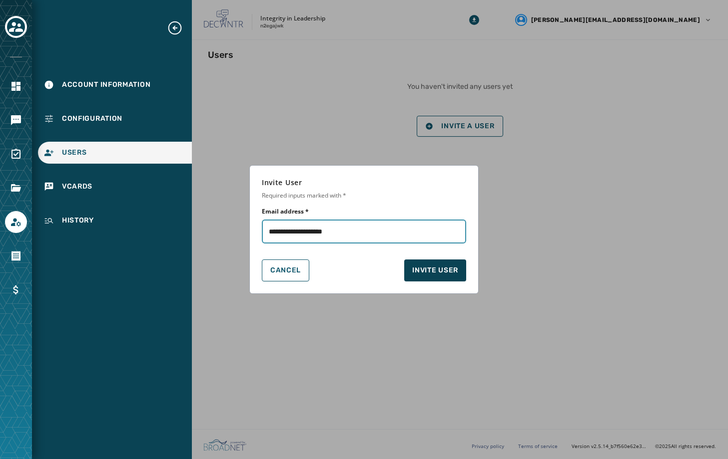
type input "**********"
click at [418, 267] on span "Invite User" at bounding box center [435, 271] width 46 height 10
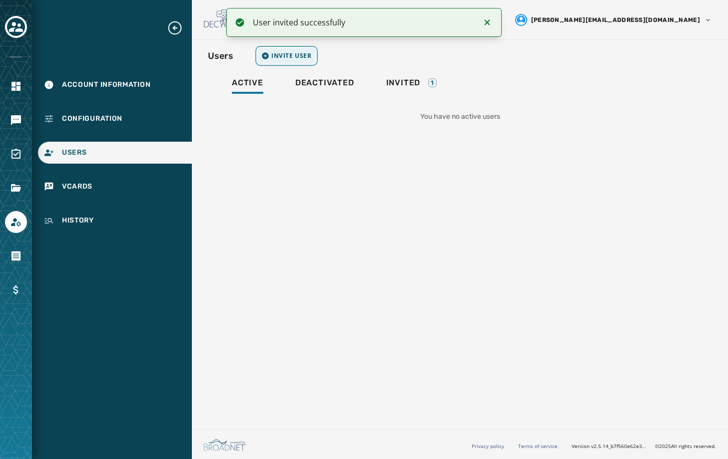
click at [279, 54] on span "Invite User" at bounding box center [291, 56] width 40 height 8
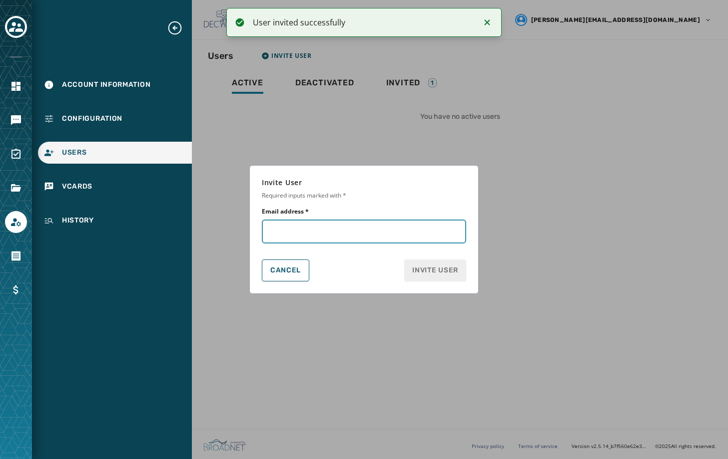
click at [337, 235] on input "Email address *" at bounding box center [364, 232] width 204 height 24
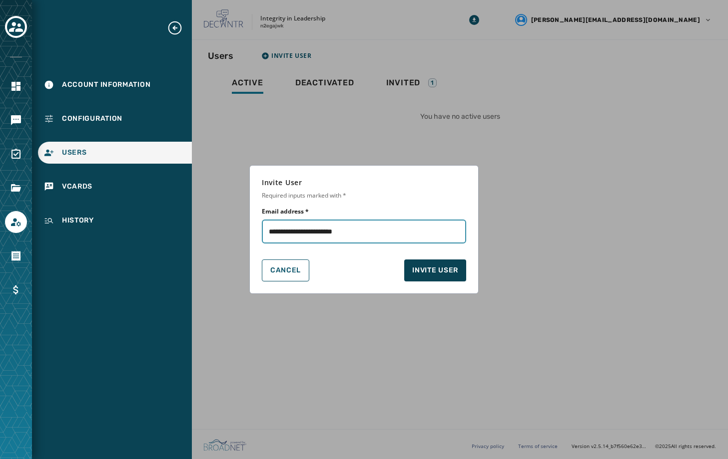
type input "**********"
click at [429, 269] on span "Invite User" at bounding box center [435, 271] width 46 height 10
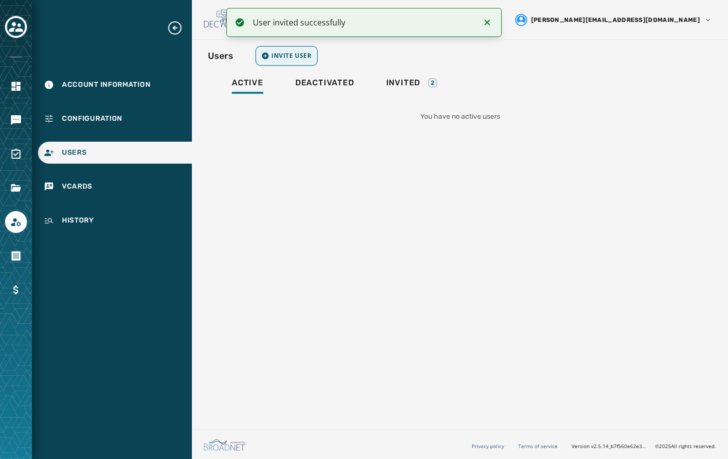
click at [295, 58] on span "Invite User" at bounding box center [291, 56] width 40 height 8
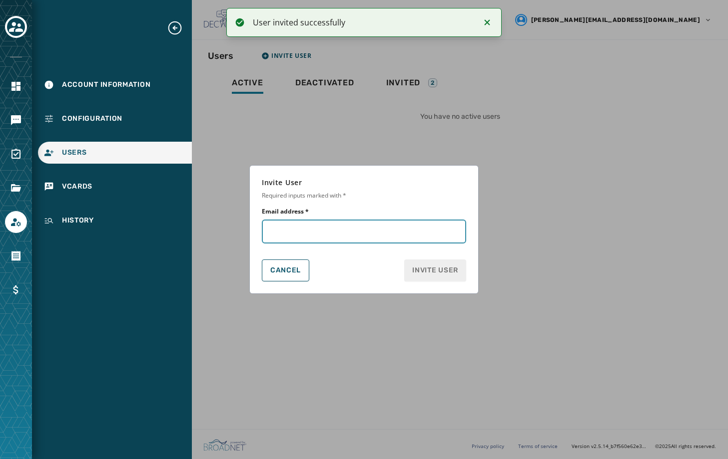
click at [312, 230] on input "Email address *" at bounding box center [364, 232] width 204 height 24
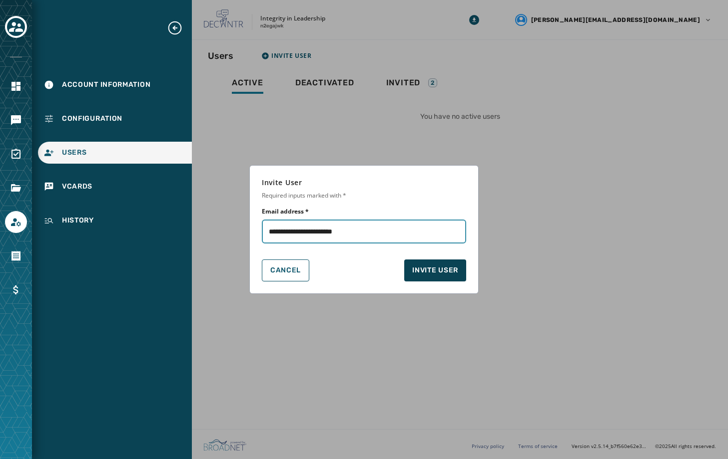
type input "**********"
click at [419, 269] on span "Invite User" at bounding box center [435, 271] width 46 height 10
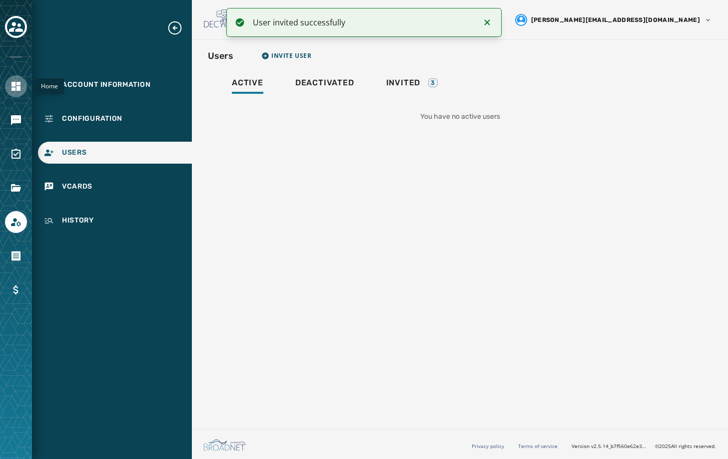
click at [18, 91] on icon "Navigate to Home" at bounding box center [16, 86] width 12 height 12
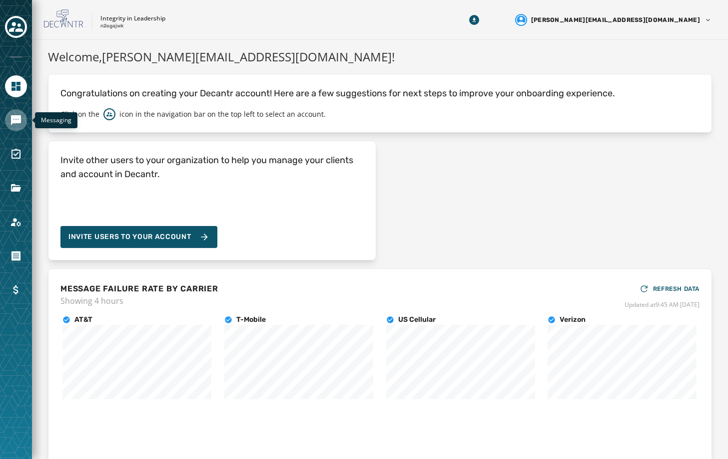
click at [12, 126] on link "Navigate to Messaging" at bounding box center [16, 120] width 22 height 22
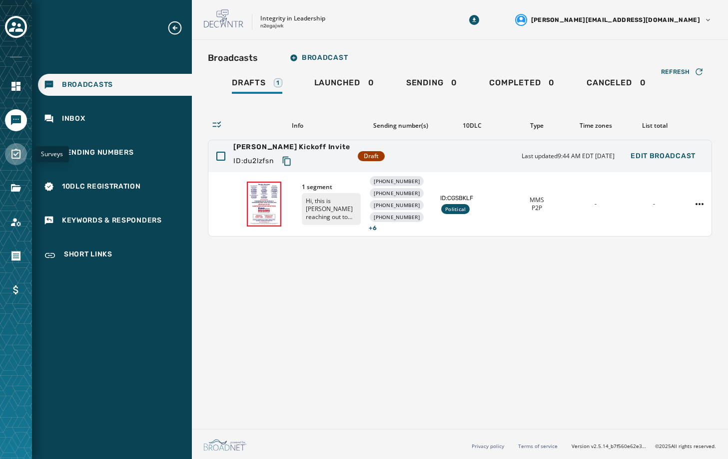
click at [13, 155] on icon "Navigate to Surveys" at bounding box center [16, 154] width 12 height 12
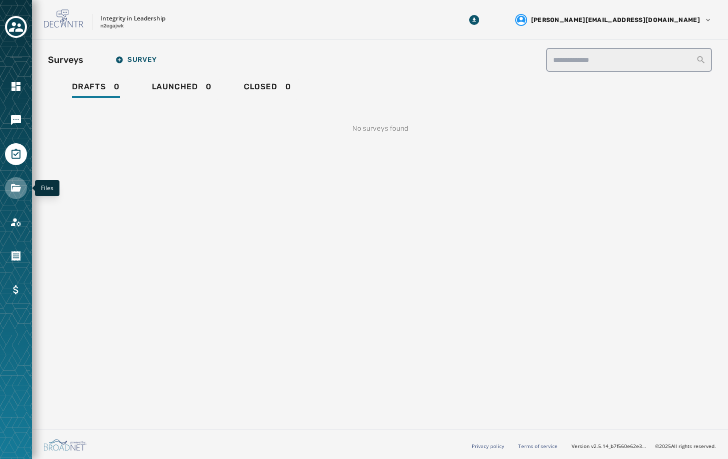
click at [14, 186] on icon "Navigate to Files" at bounding box center [16, 188] width 12 height 12
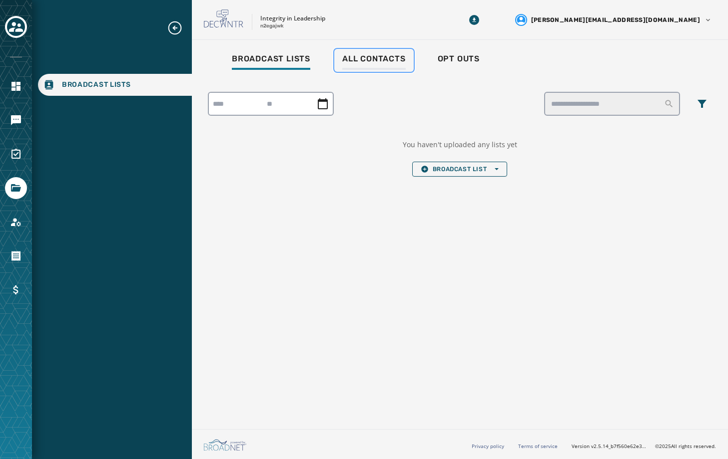
click at [361, 55] on span "All Contacts" at bounding box center [373, 59] width 63 height 10
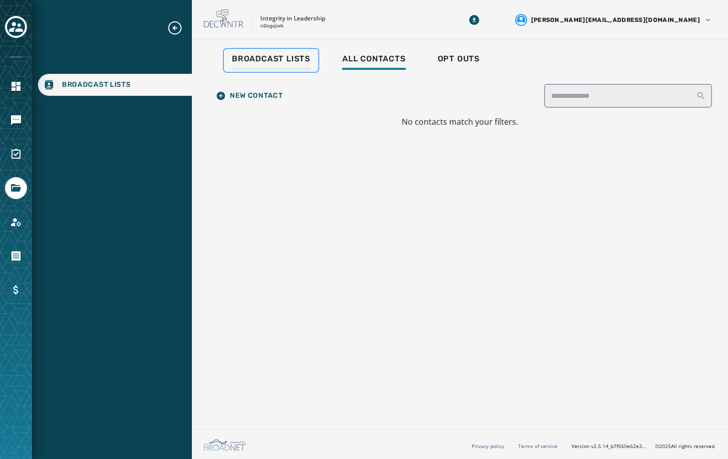
click at [268, 63] on span "Broadcast Lists" at bounding box center [271, 59] width 78 height 10
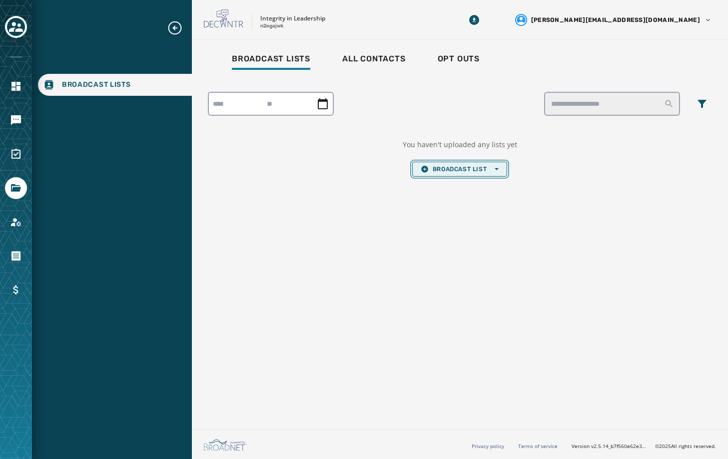
click at [469, 166] on span "Broadcast List Open options" at bounding box center [459, 169] width 78 height 8
click at [463, 185] on span "Upload List" at bounding box center [459, 184] width 78 height 8
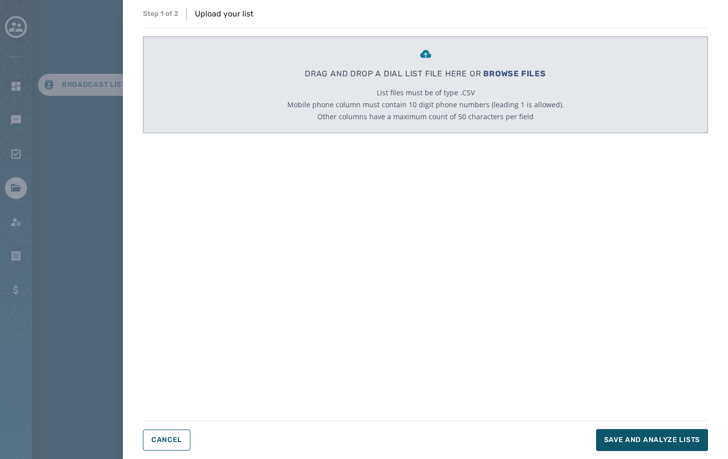
click at [512, 73] on span "BROWSE FILES" at bounding box center [514, 73] width 63 height 9
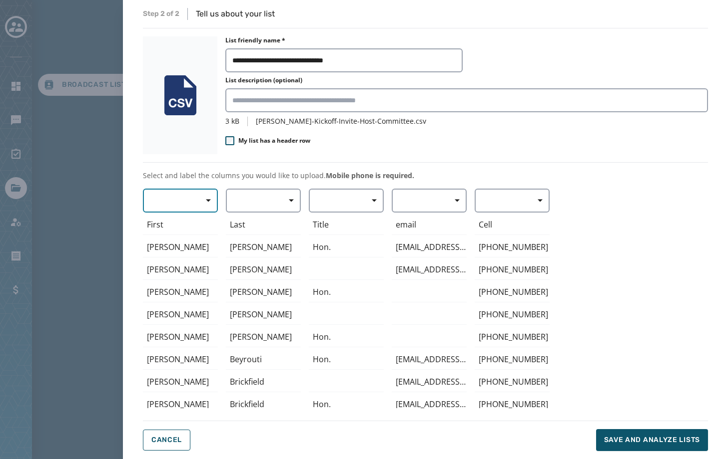
click at [171, 208] on button "button" at bounding box center [180, 201] width 75 height 24
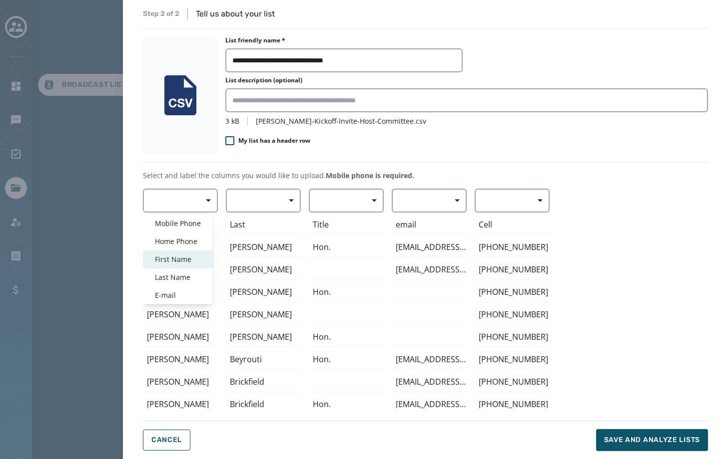
click at [175, 258] on span "First Name" at bounding box center [178, 260] width 46 height 10
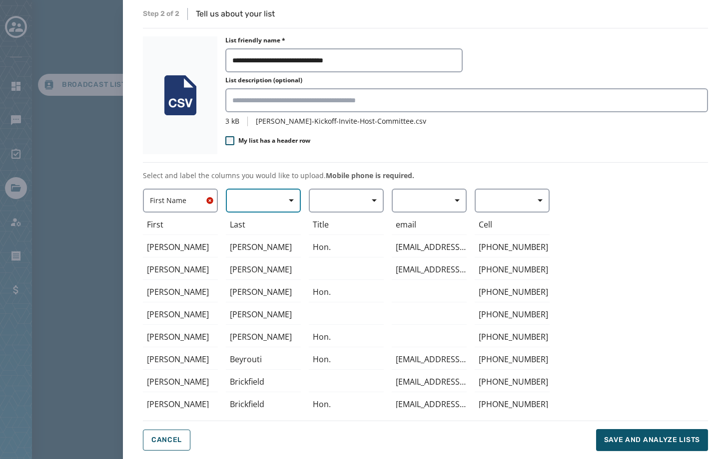
click at [255, 196] on button "button" at bounding box center [263, 201] width 75 height 24
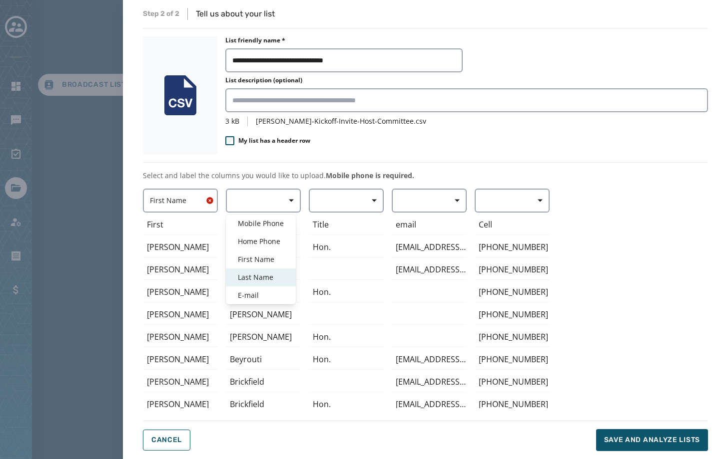
click at [255, 281] on span "Last Name" at bounding box center [261, 278] width 46 height 10
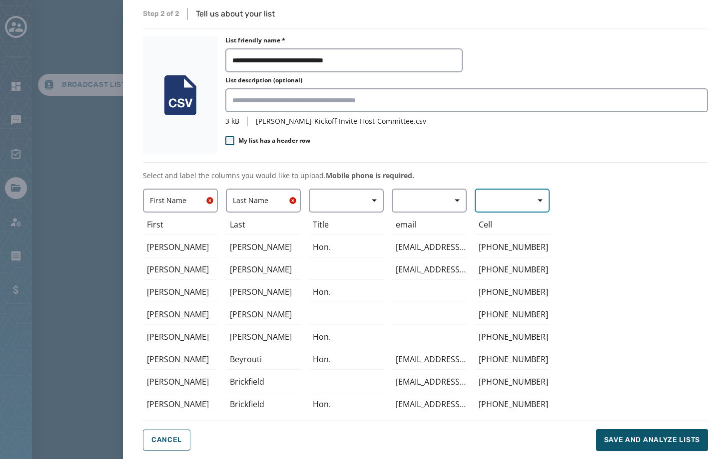
click at [512, 200] on button "button" at bounding box center [511, 201] width 75 height 24
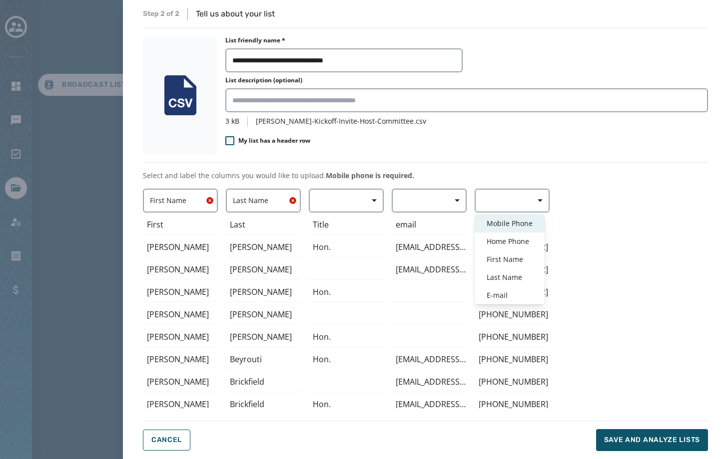
click at [514, 228] on span "Mobile Phone" at bounding box center [509, 224] width 46 height 10
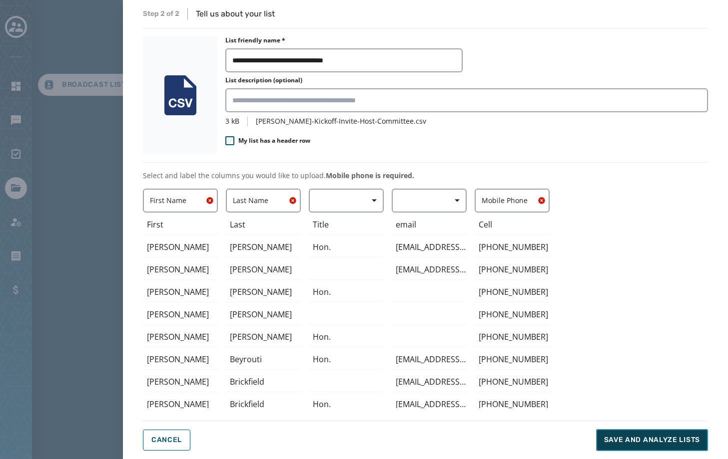
click at [635, 445] on span "Save and analyze lists" at bounding box center [652, 440] width 96 height 10
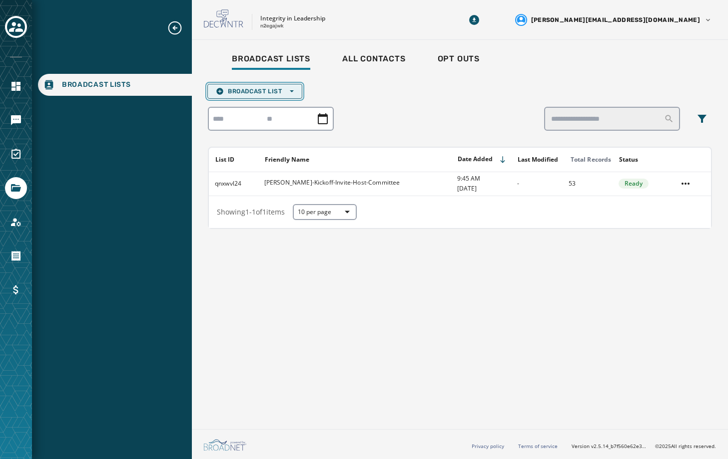
click at [262, 89] on span "Broadcast List Open options" at bounding box center [255, 91] width 78 height 8
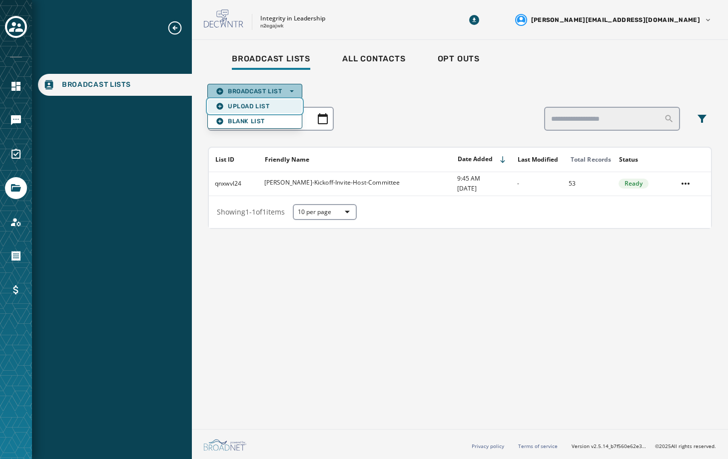
click at [257, 108] on span "Upload List" at bounding box center [255, 106] width 78 height 8
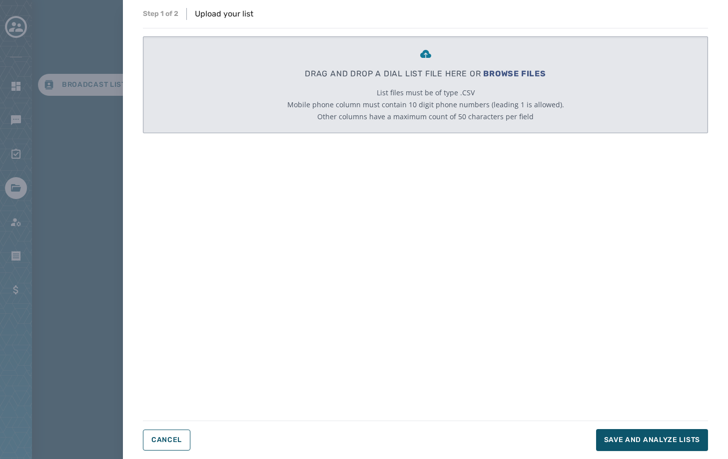
click at [513, 72] on span "BROWSE FILES" at bounding box center [514, 73] width 63 height 9
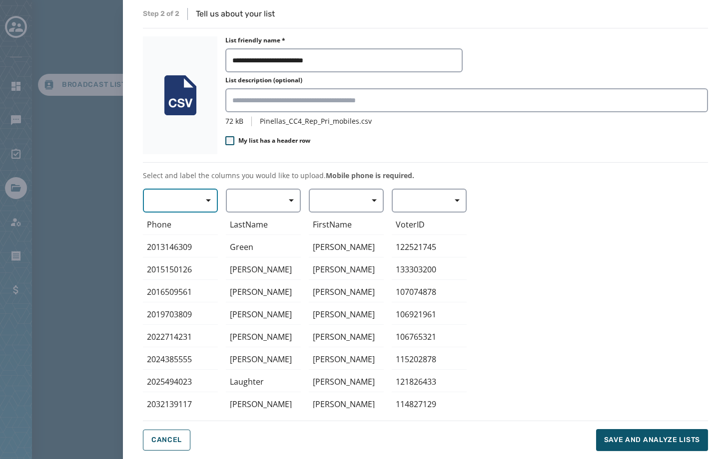
click at [194, 205] on span "button" at bounding box center [205, 201] width 24 height 20
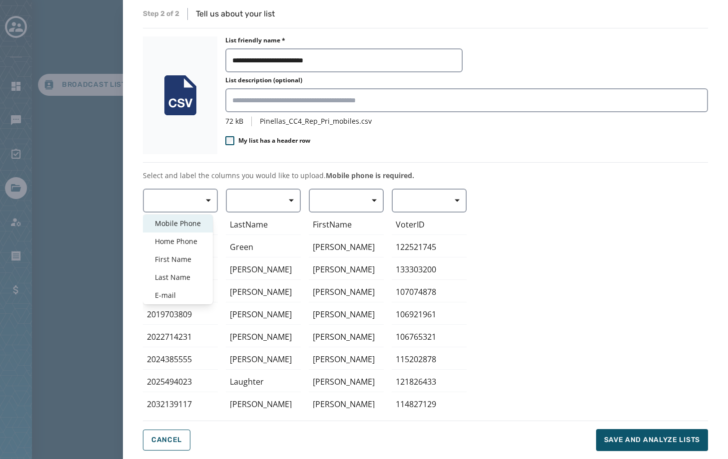
click at [197, 220] on span "Mobile Phone" at bounding box center [178, 224] width 46 height 10
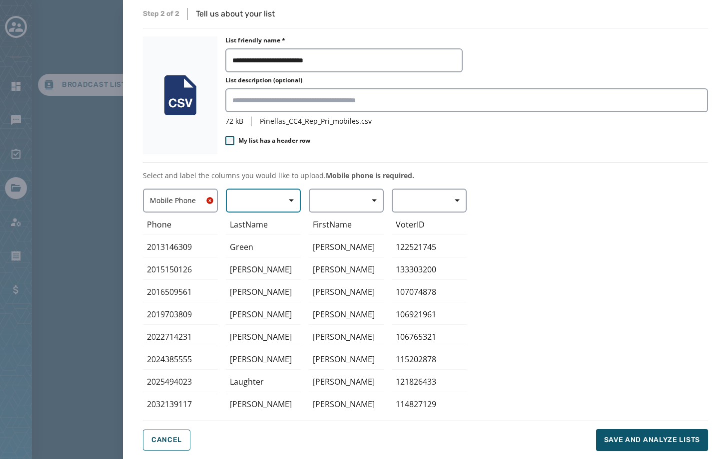
click at [260, 199] on button "button" at bounding box center [263, 201] width 75 height 24
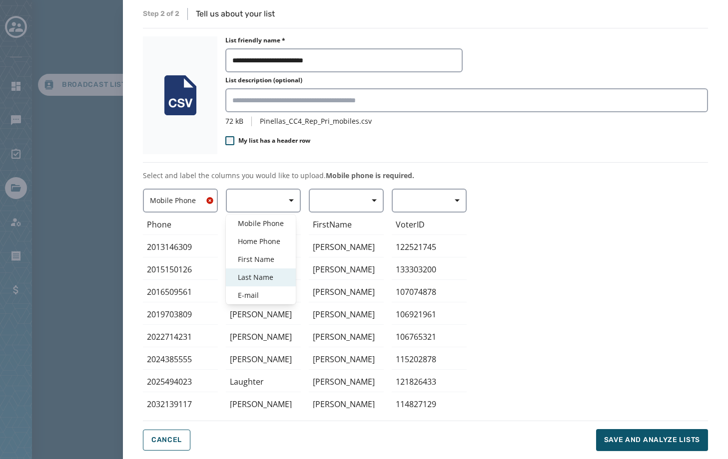
click at [262, 273] on span "Last Name" at bounding box center [261, 278] width 46 height 10
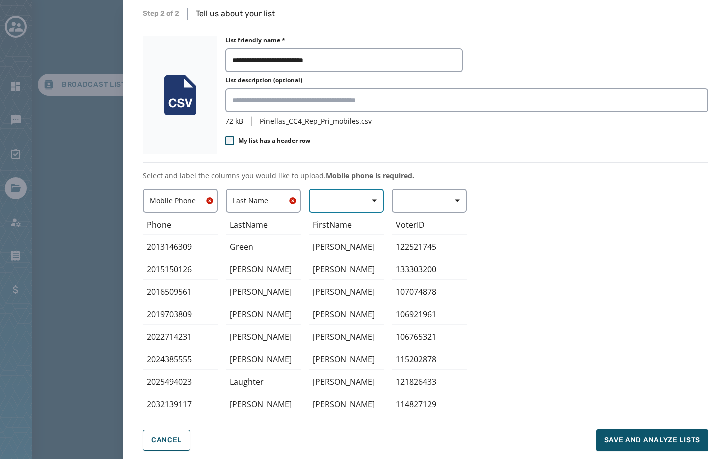
click at [339, 206] on button "button" at bounding box center [346, 201] width 75 height 24
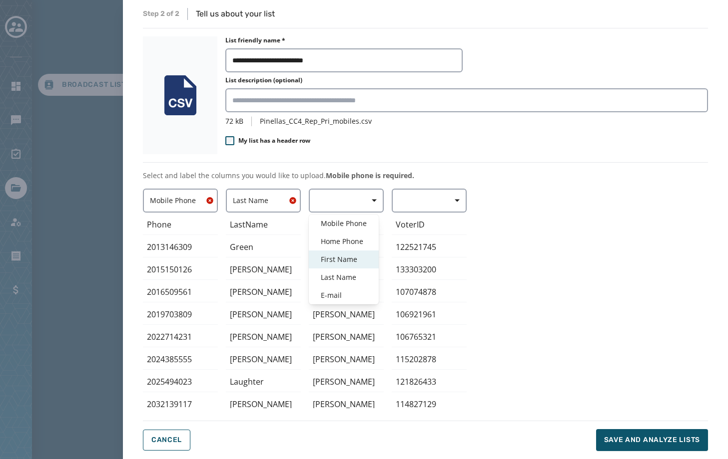
click at [346, 261] on span "First Name" at bounding box center [344, 260] width 46 height 10
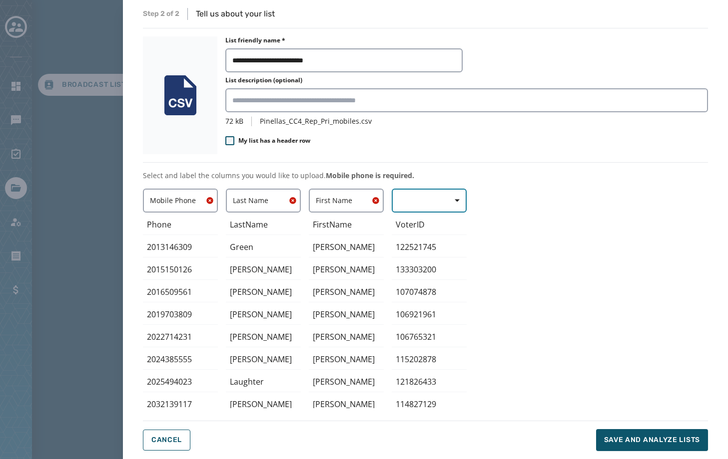
click at [435, 193] on button "button" at bounding box center [429, 201] width 75 height 24
click at [509, 253] on div "Mobile Phone Phone 2013146309 2015150126 2016509561 2019703809 2022714231 20243…" at bounding box center [425, 299] width 565 height 220
click at [634, 437] on span "Save and analyze lists" at bounding box center [652, 440] width 96 height 10
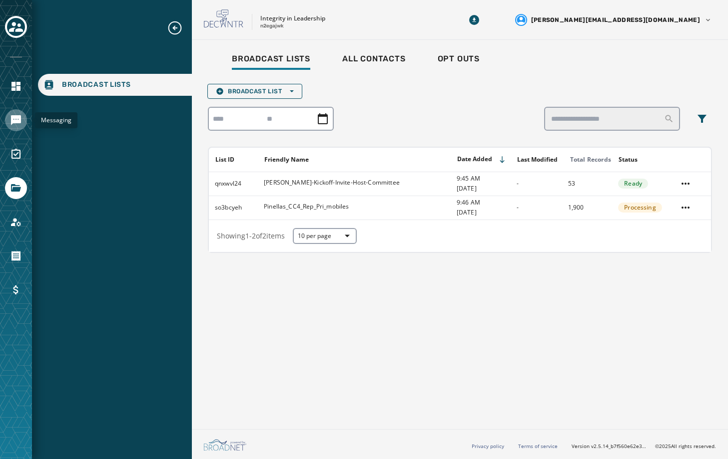
click at [14, 122] on icon "Navigate to Messaging" at bounding box center [16, 120] width 10 height 10
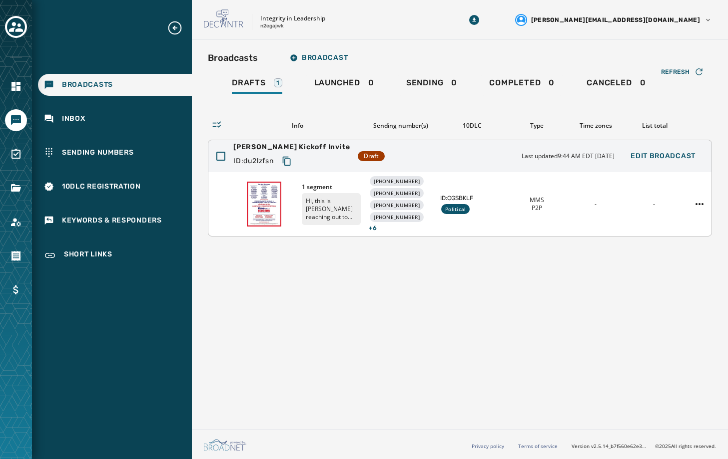
click at [263, 152] on div "ID: du2lzfsn" at bounding box center [291, 161] width 116 height 18
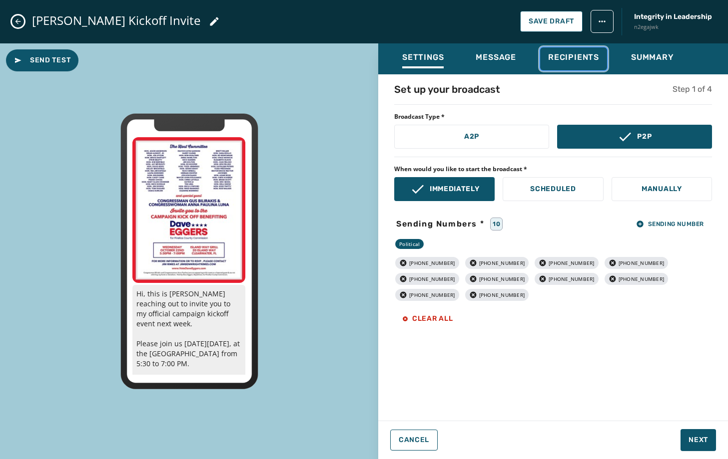
click at [572, 61] on span "Recipients" at bounding box center [573, 57] width 51 height 10
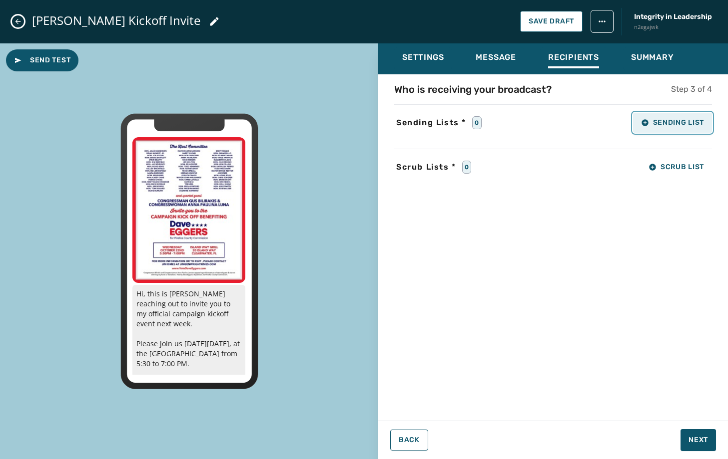
click at [670, 116] on button "Sending List" at bounding box center [672, 123] width 79 height 20
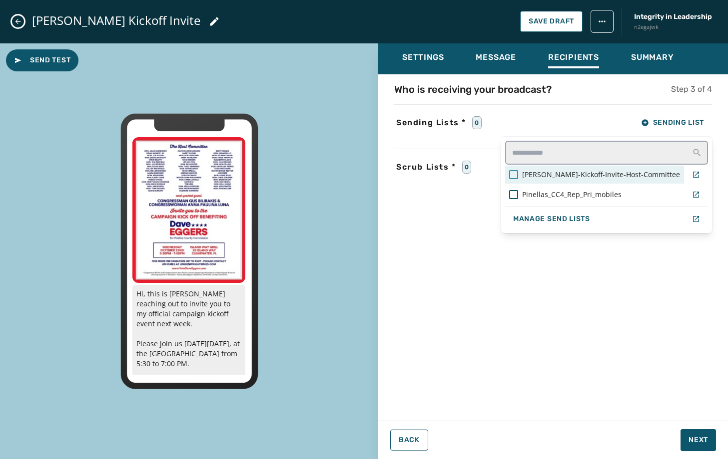
click at [518, 174] on div at bounding box center [513, 174] width 9 height 9
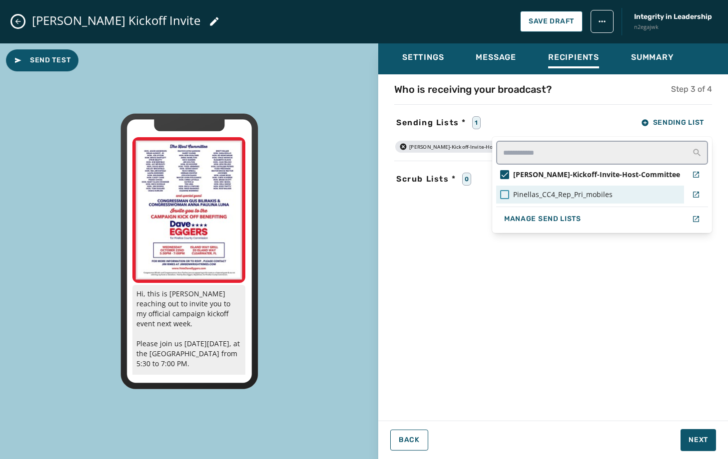
click at [509, 192] on div at bounding box center [504, 194] width 9 height 9
click at [660, 364] on div "Who is receiving your broadcast? Step 3 of 4 Sending Lists * 2 Sending List Egg…" at bounding box center [553, 244] width 350 height 325
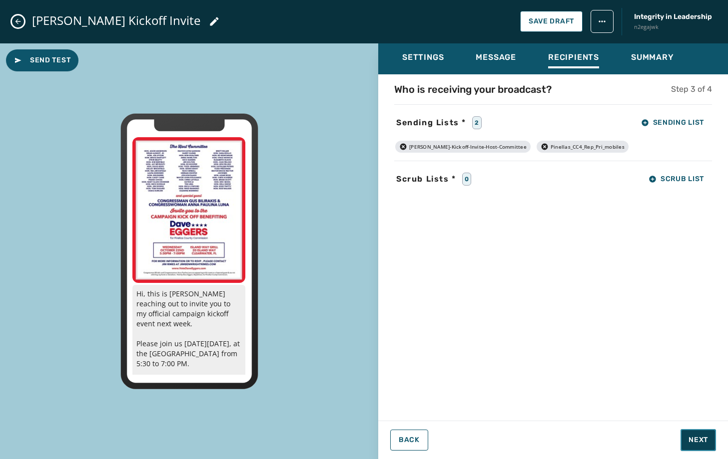
click at [695, 440] on span "Next" at bounding box center [697, 440] width 19 height 10
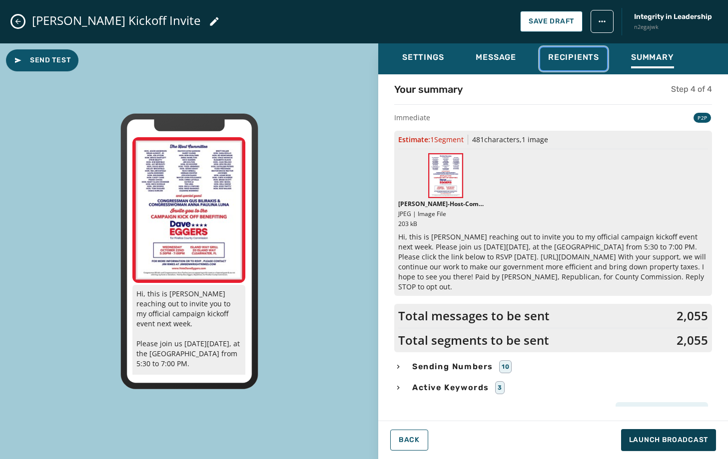
click at [574, 56] on span "Recipients" at bounding box center [573, 57] width 51 height 10
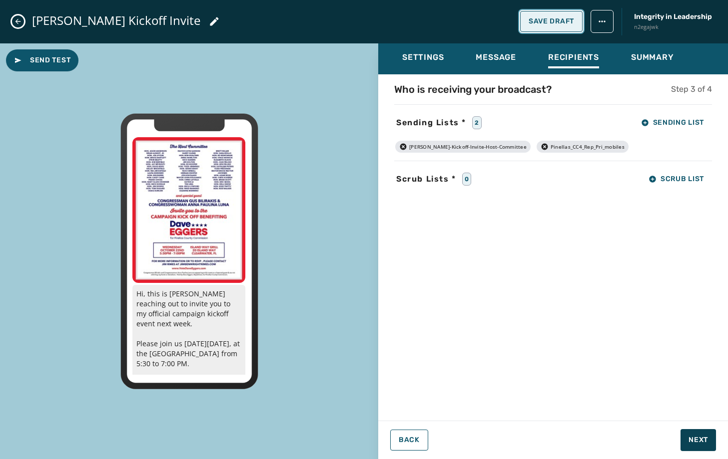
click at [527, 18] on button "Save Draft" at bounding box center [551, 21] width 62 height 21
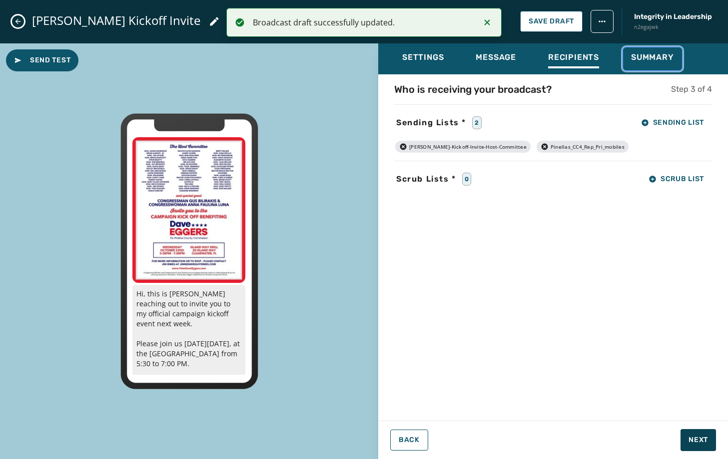
click at [646, 56] on span "Summary" at bounding box center [652, 57] width 43 height 10
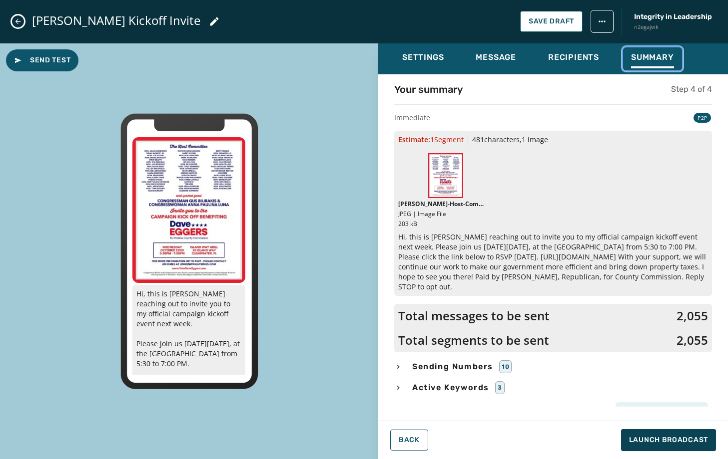
scroll to position [11, 0]
